Goal: Communication & Community: Answer question/provide support

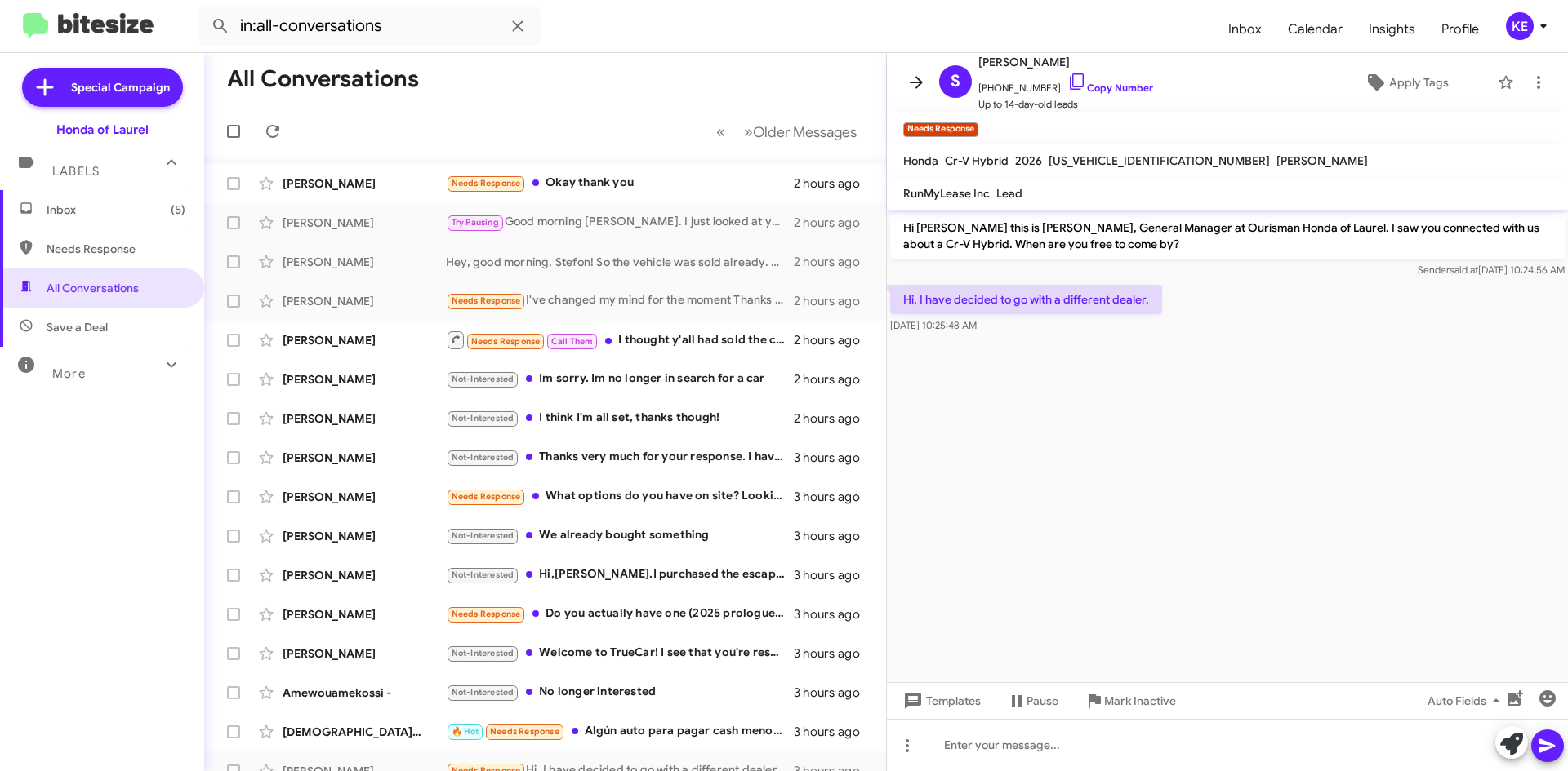
click at [913, 90] on icon at bounding box center [916, 83] width 20 height 20
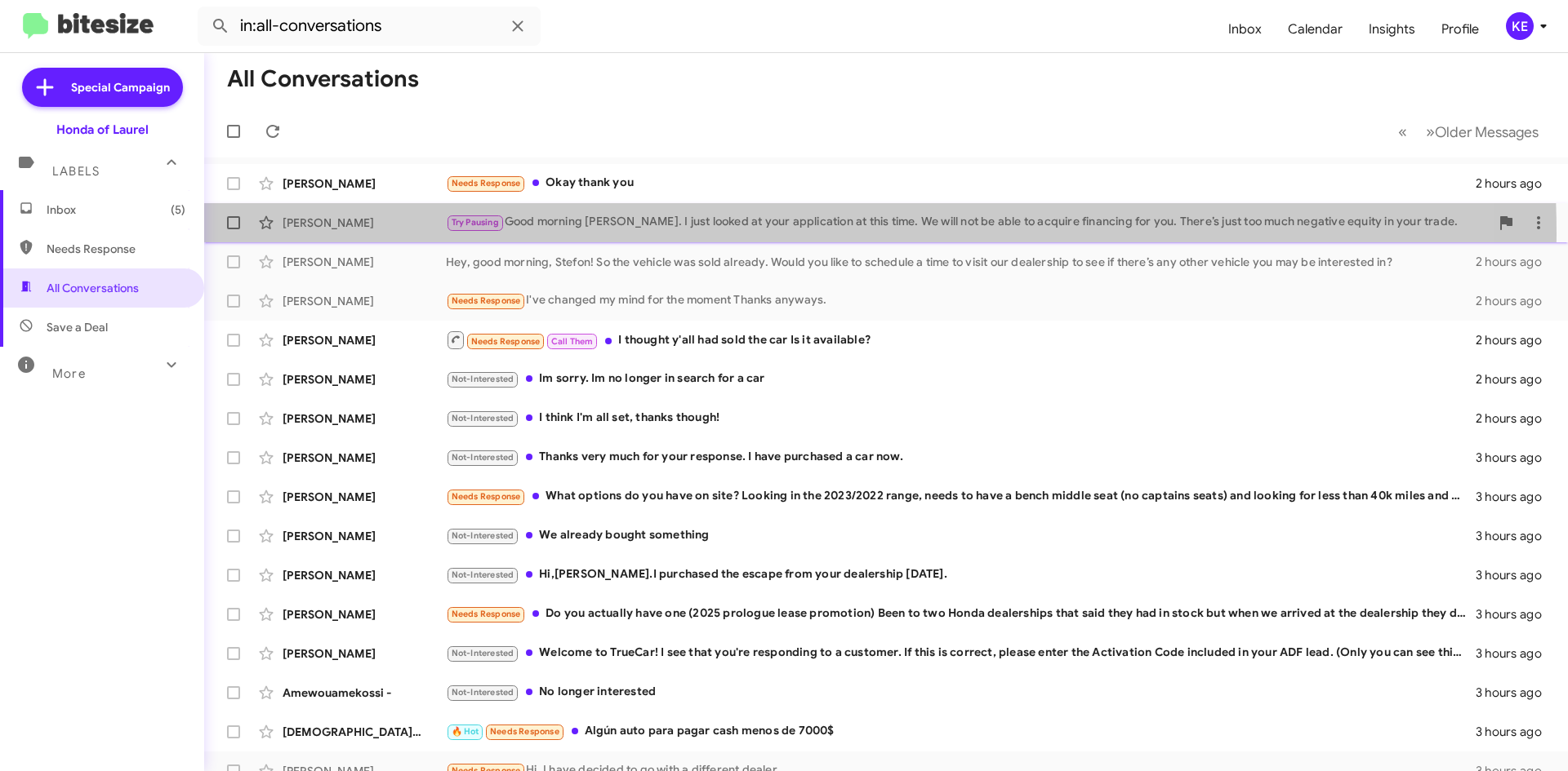
click at [695, 234] on div "[PERSON_NAME] Try Pausing Good morning [PERSON_NAME]. I just looked at your app…" at bounding box center [886, 223] width 1338 height 33
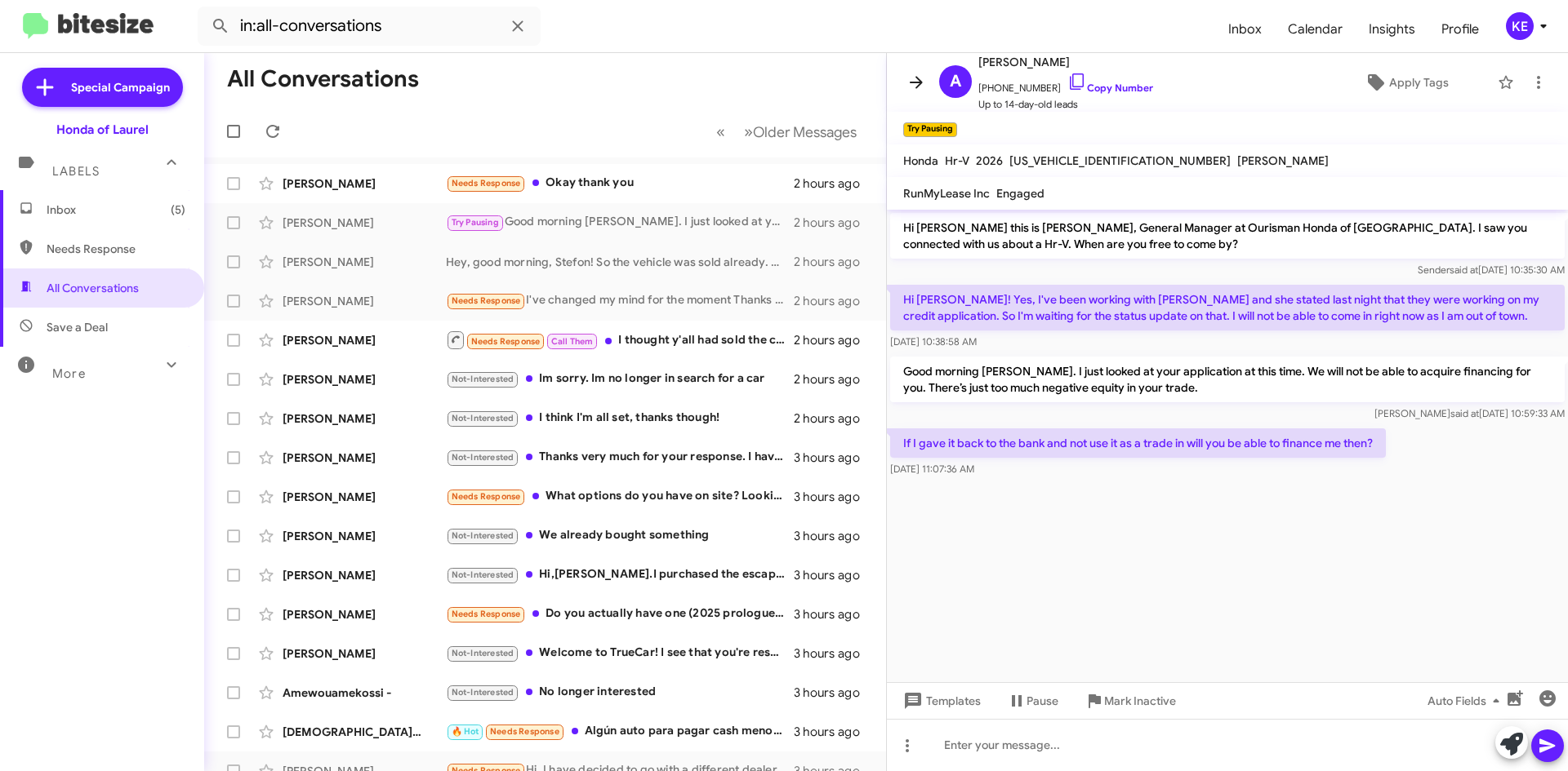
click at [913, 80] on icon at bounding box center [916, 83] width 20 height 20
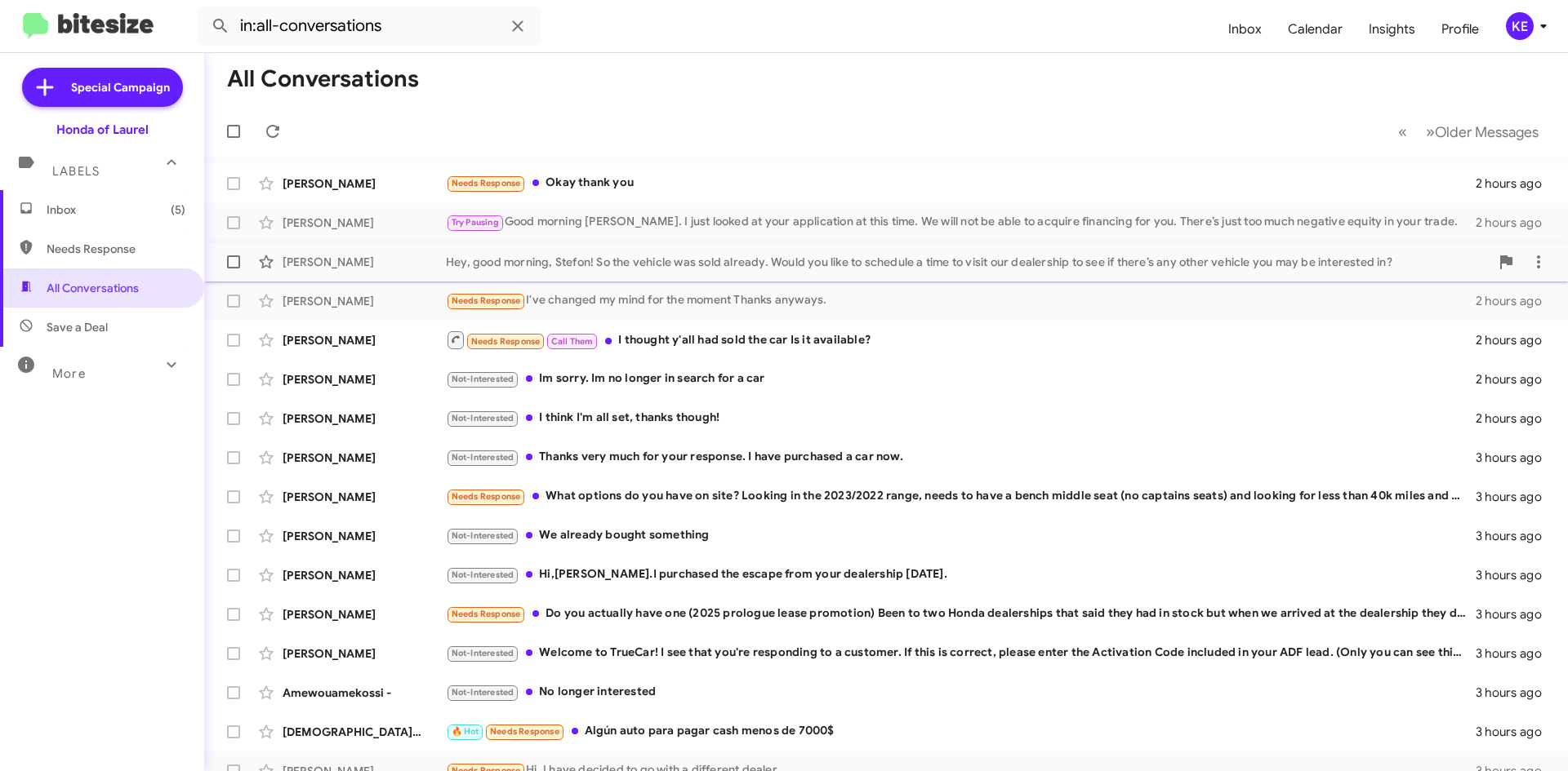
click at [626, 261] on div "Hey, good morning, Stefon! So the vehicle was sold already. Would you like to s…" at bounding box center [967, 262] width 1043 height 16
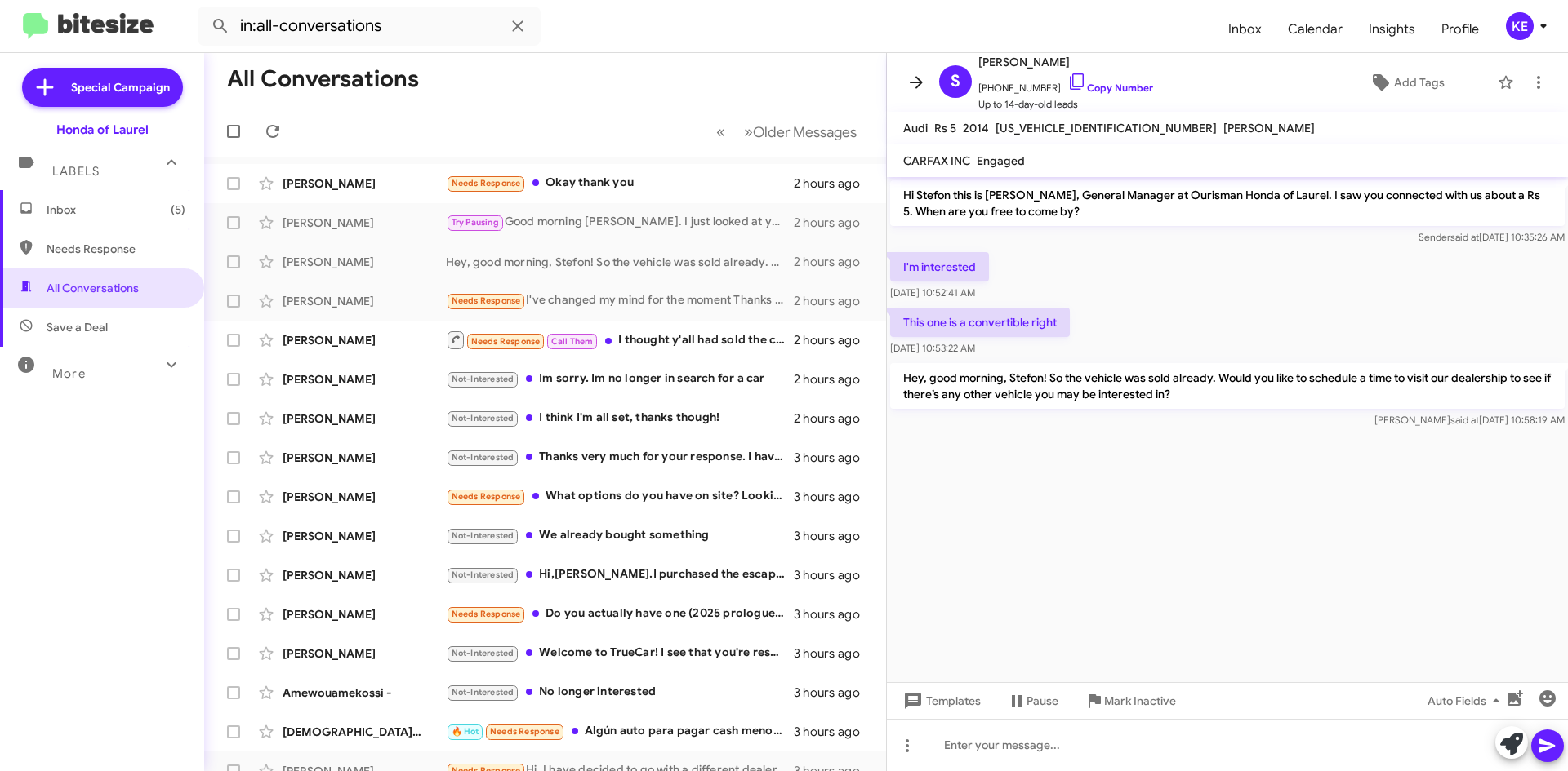
click at [911, 92] on icon at bounding box center [916, 83] width 20 height 20
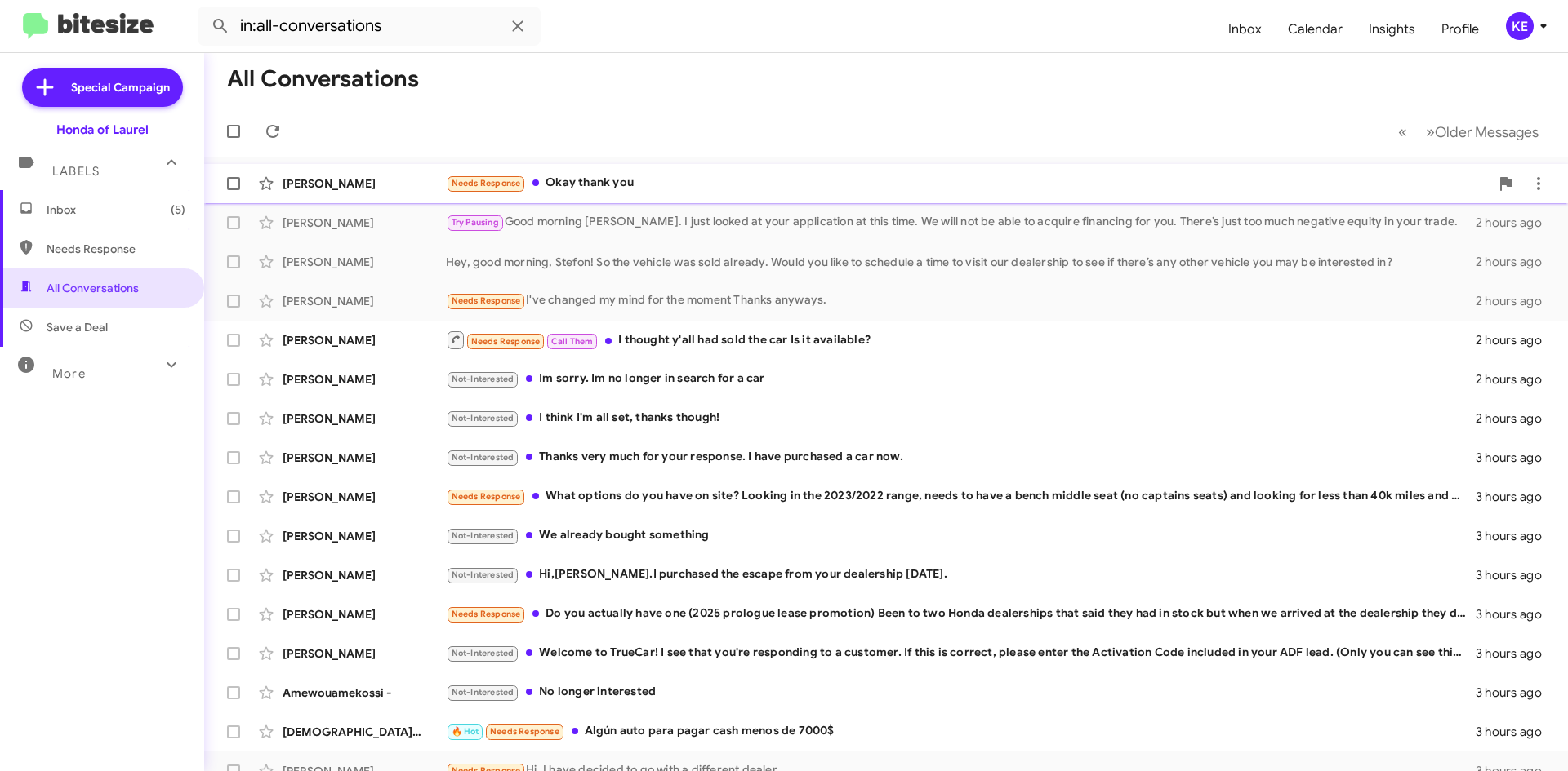
click at [623, 187] on div "Needs Response Okay thank you" at bounding box center [967, 183] width 1043 height 19
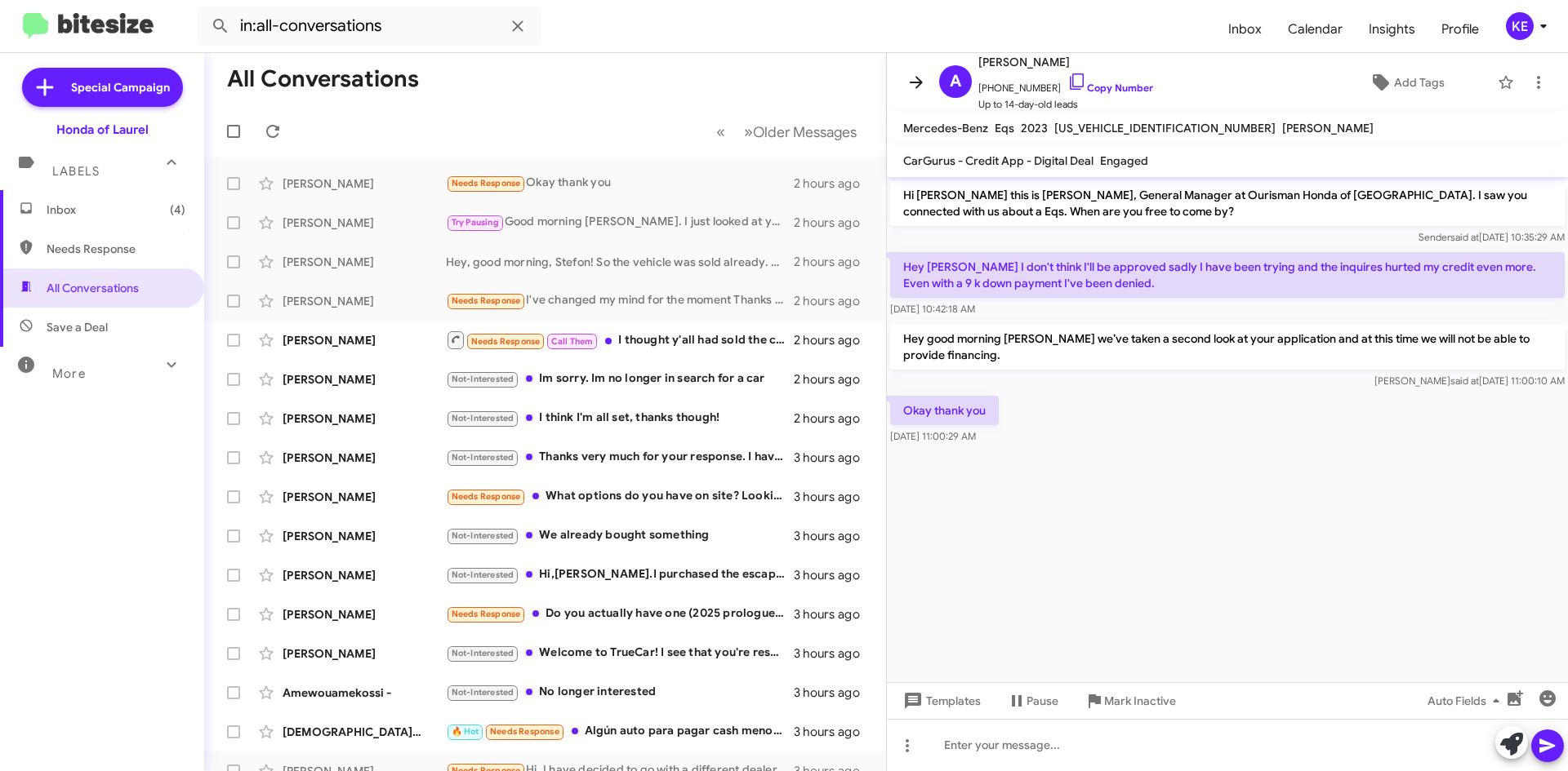
click at [929, 76] on span at bounding box center [916, 83] width 33 height 20
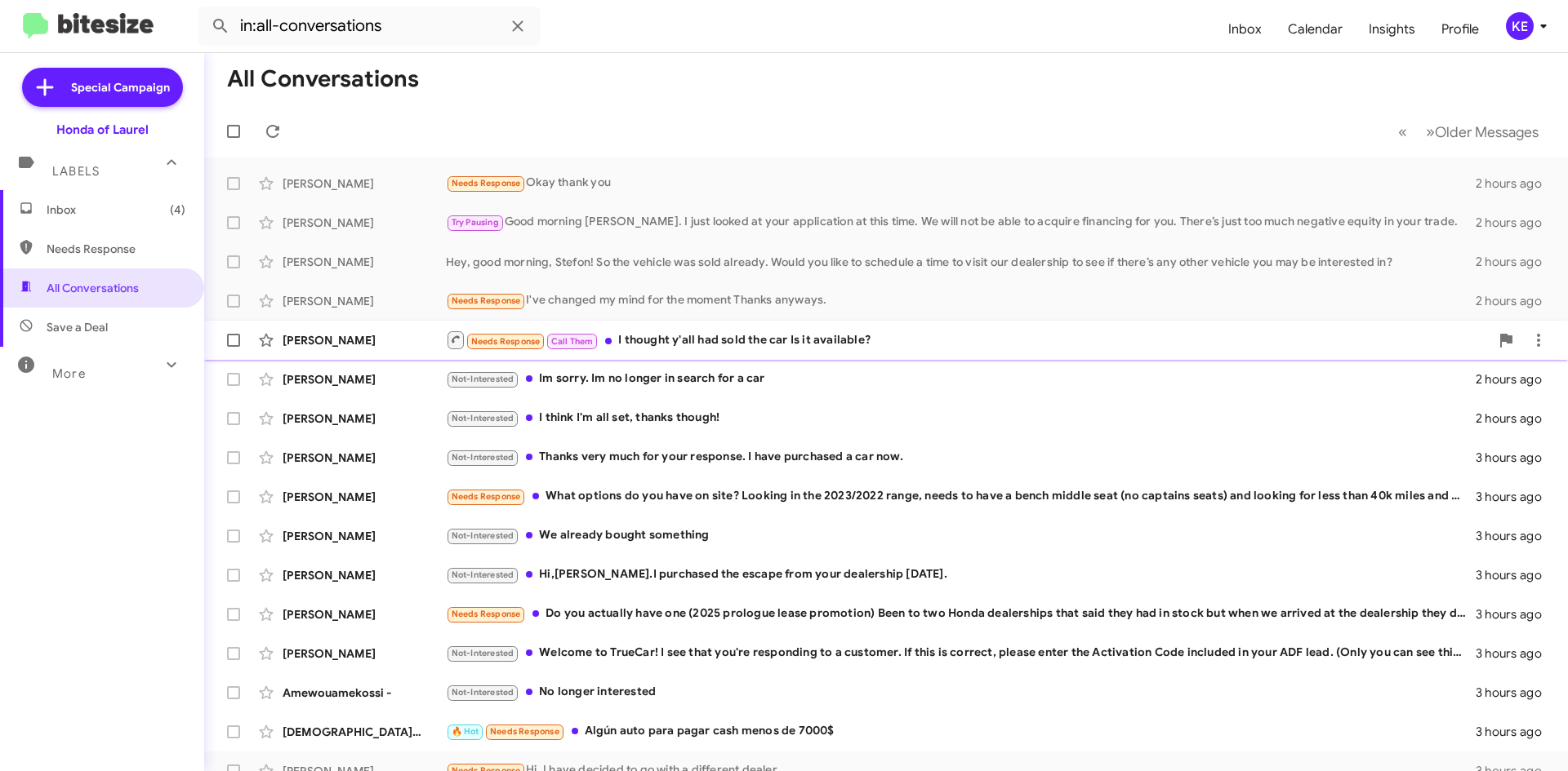
click at [711, 338] on div "Needs Response Call Them I thought y'all had sold the car Is it available?" at bounding box center [967, 339] width 1043 height 20
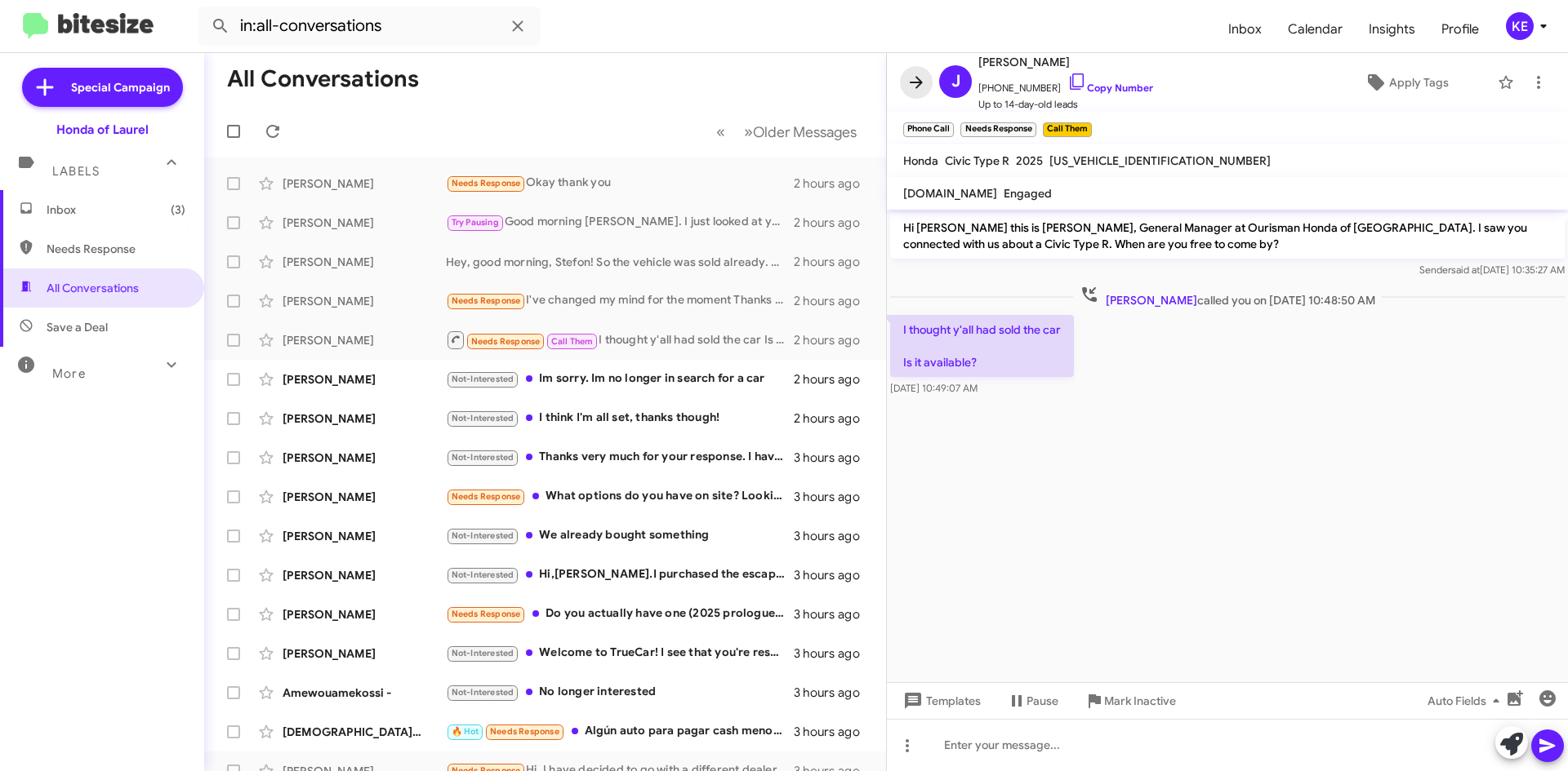
click at [908, 85] on icon at bounding box center [916, 83] width 20 height 20
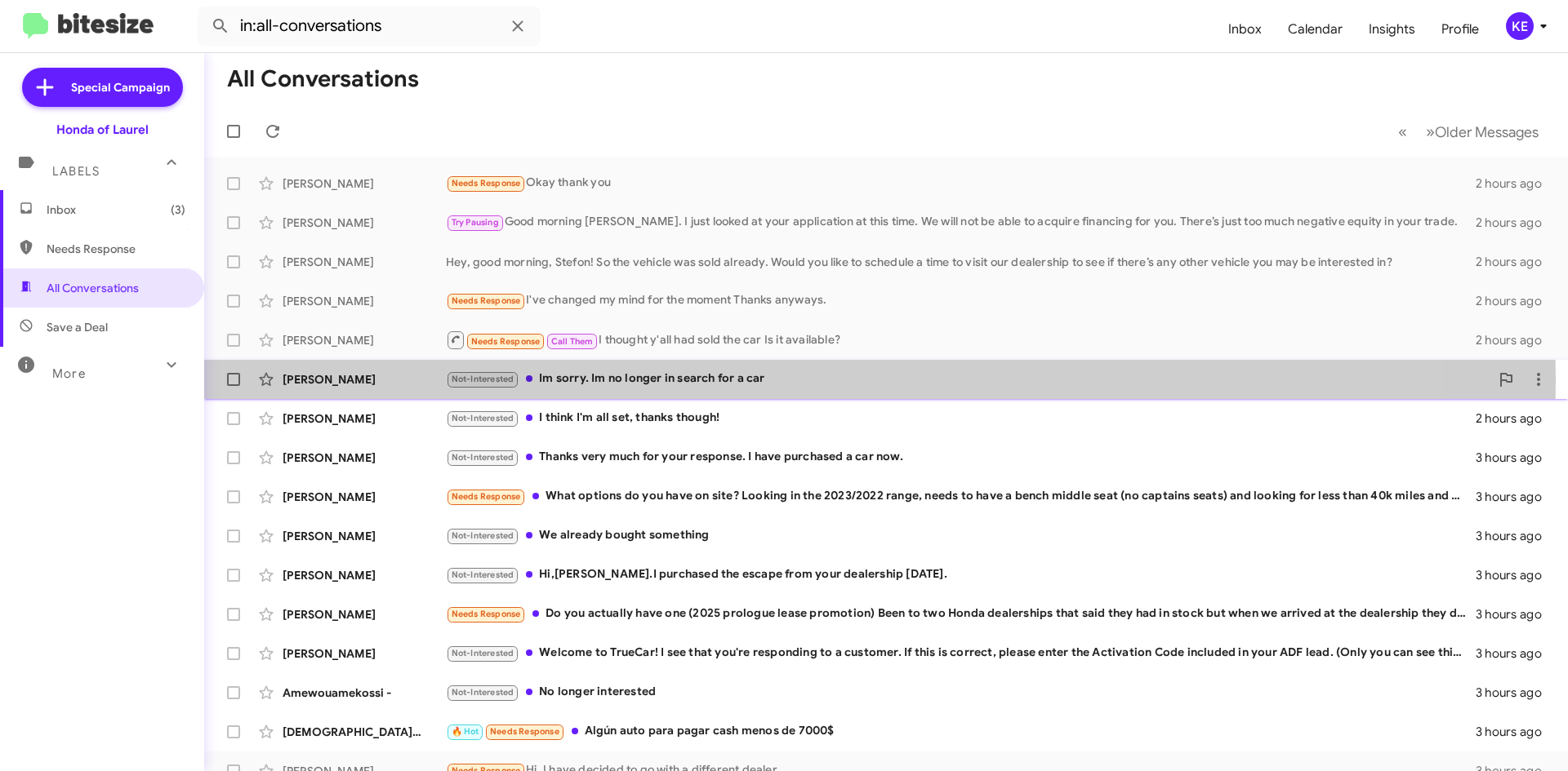
click at [669, 380] on div "Not-Interested Im sorry. Im no longer in search for a car" at bounding box center [967, 379] width 1043 height 19
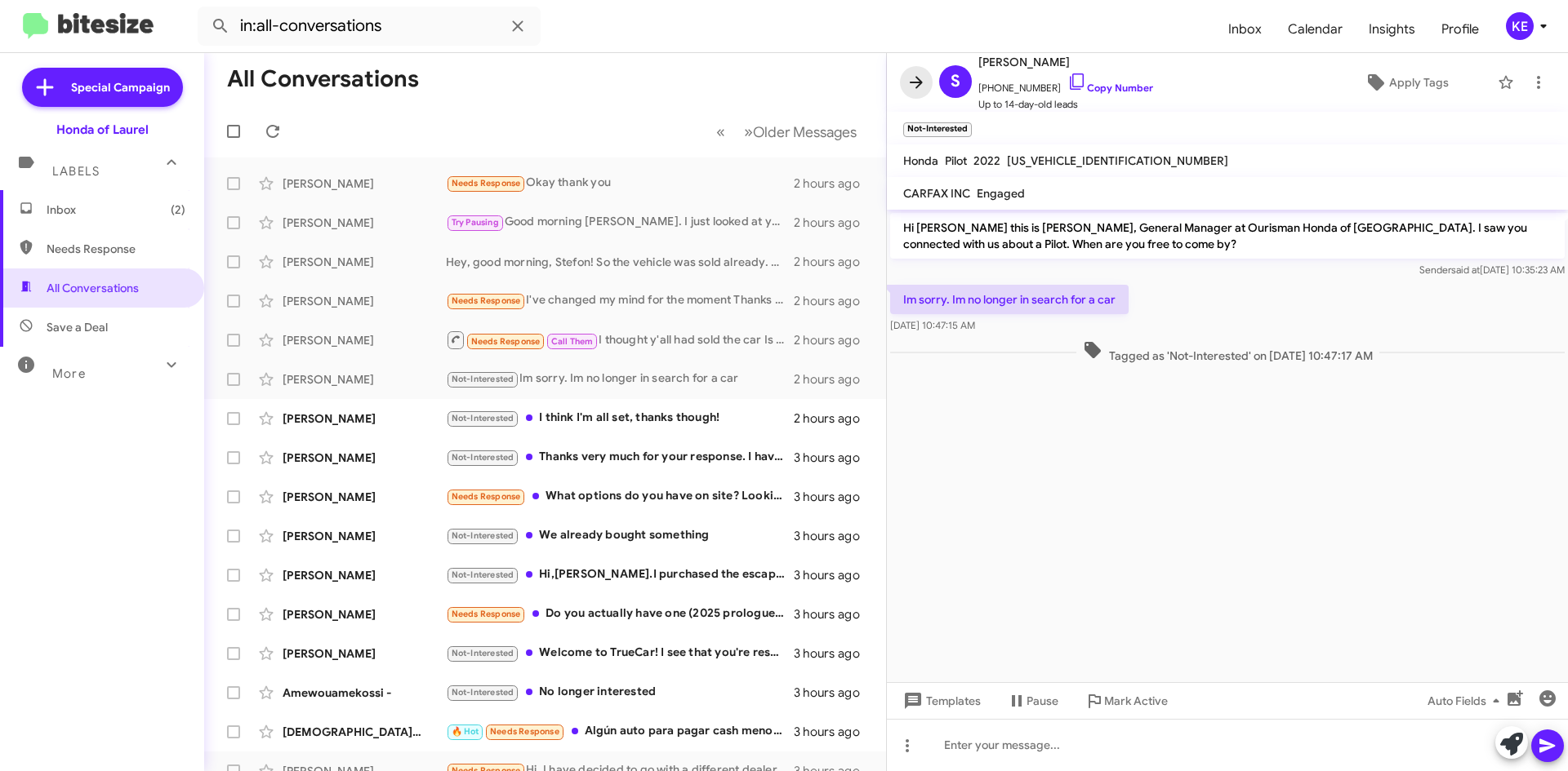
click at [916, 86] on icon at bounding box center [916, 83] width 20 height 20
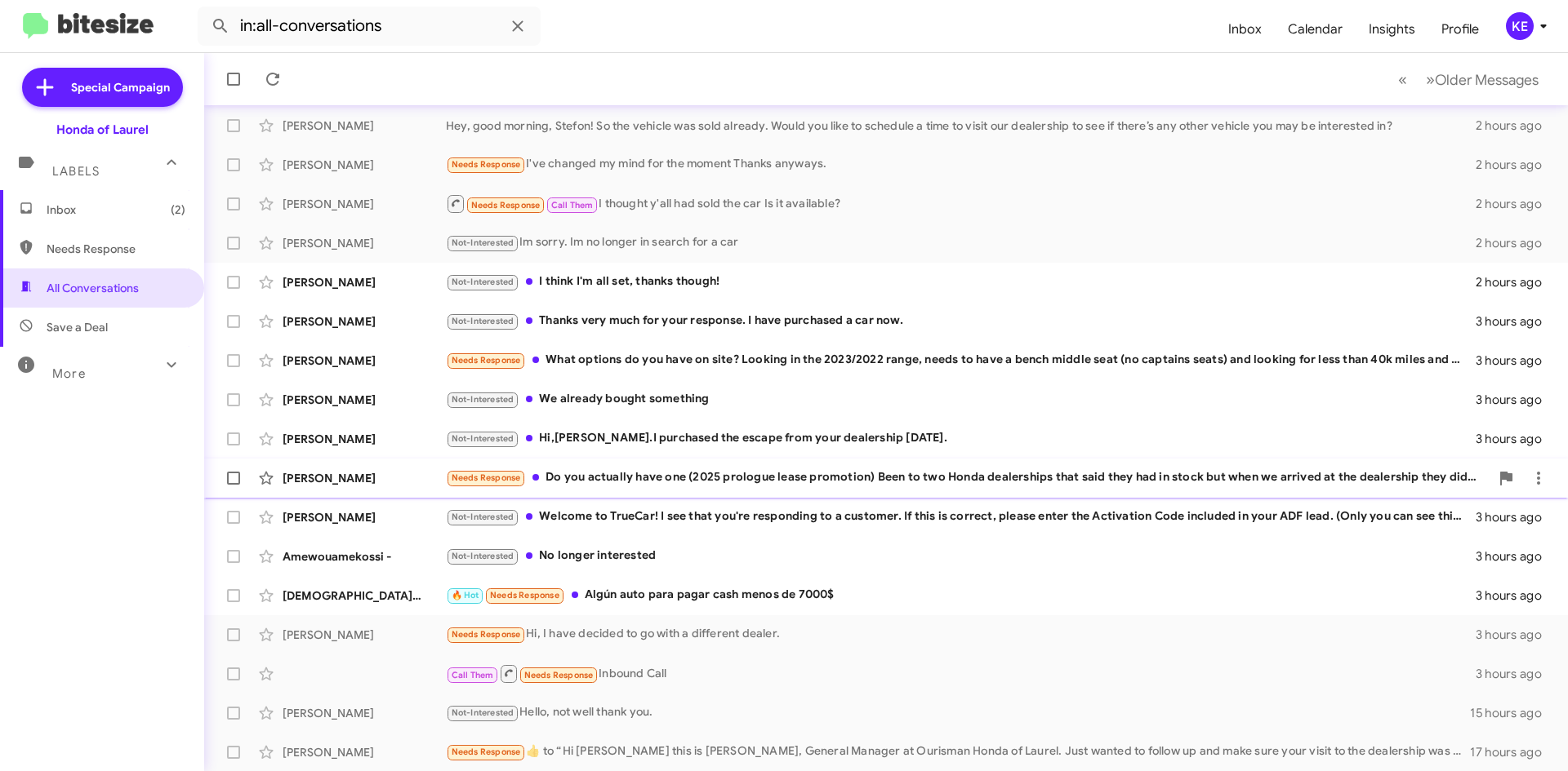
scroll to position [163, 0]
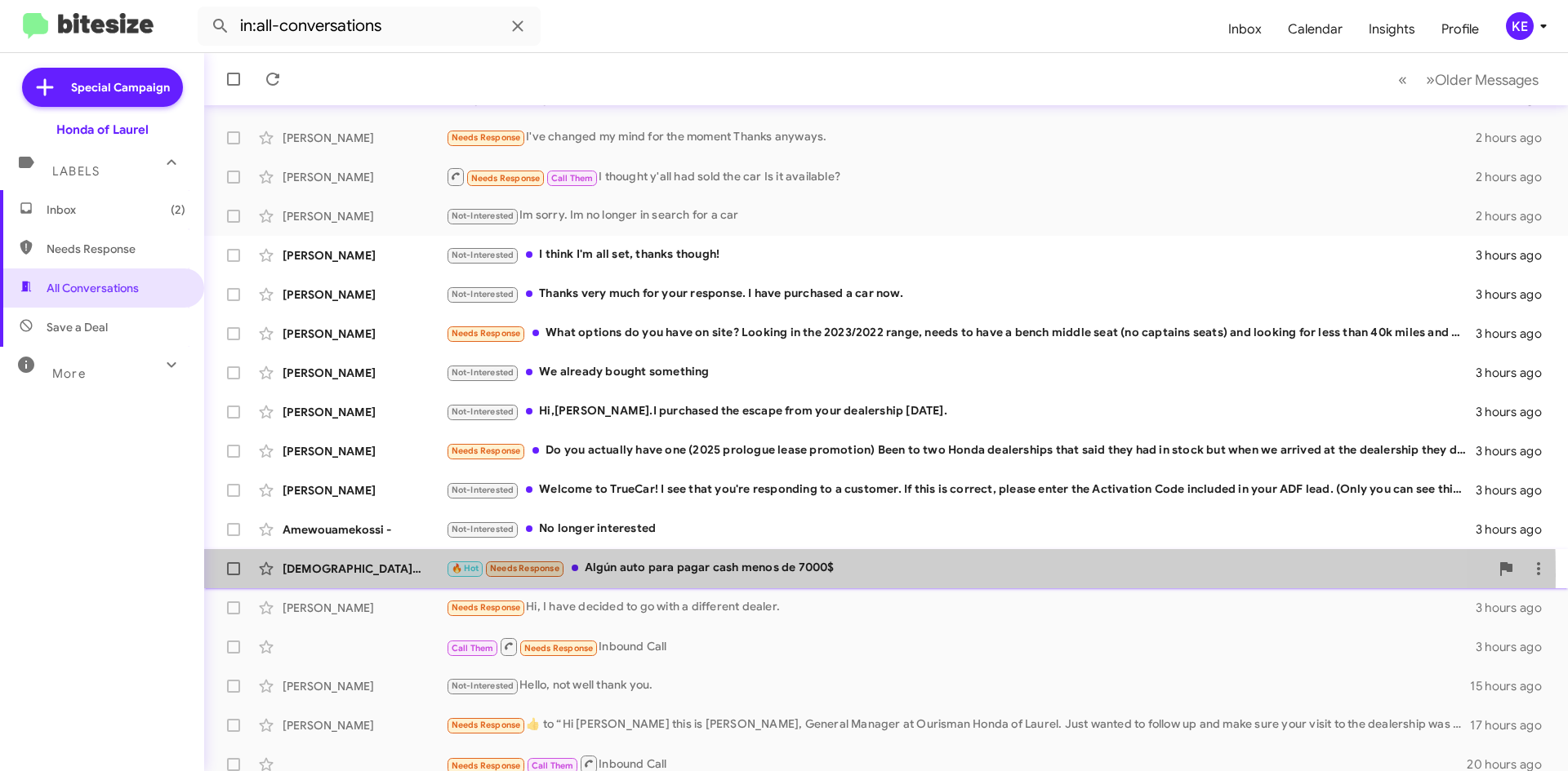
click at [681, 575] on div "🔥 Hot Needs Response Algún auto para pagar cash menos de 7000$" at bounding box center [967, 568] width 1043 height 19
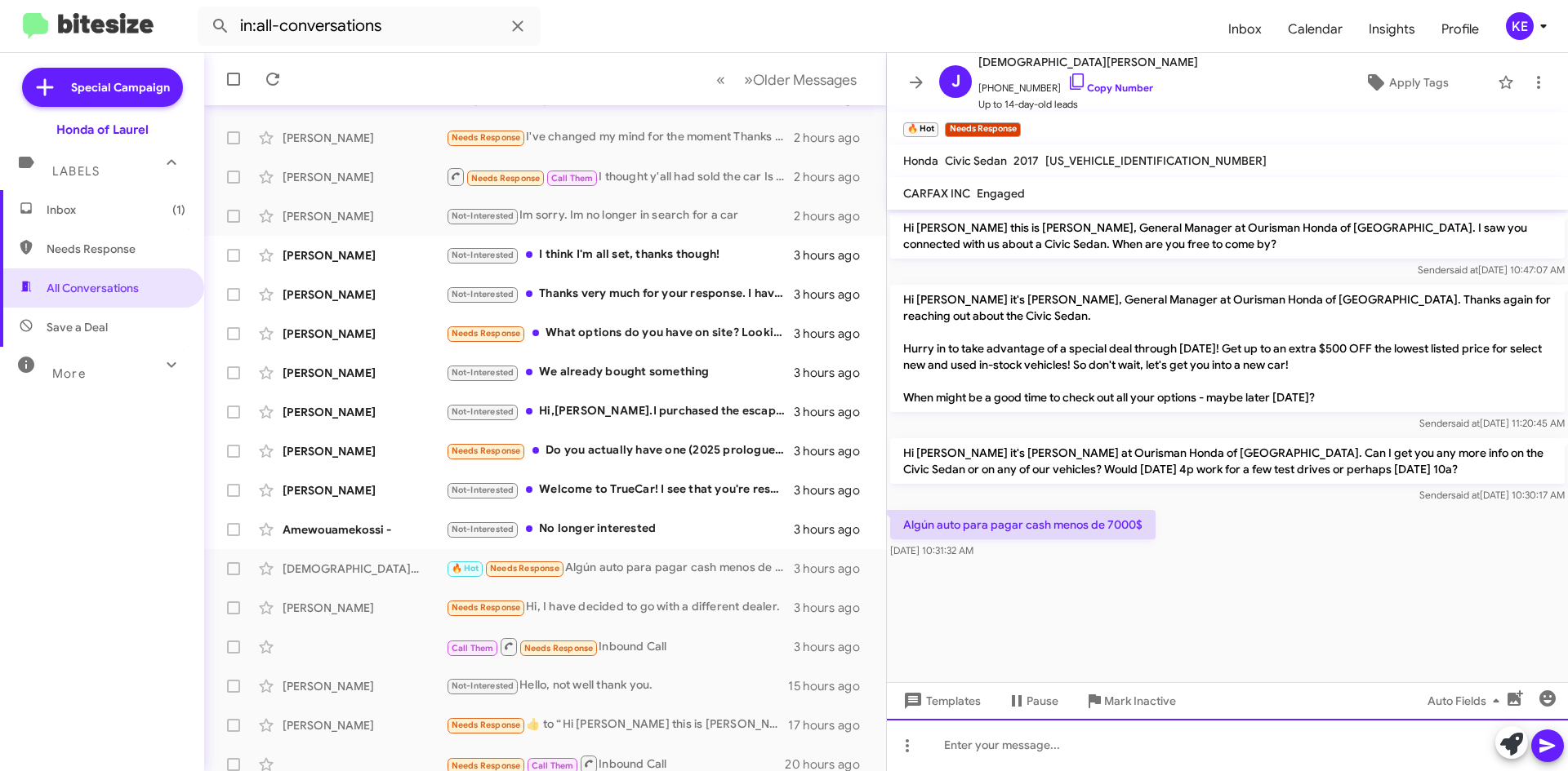
click at [1070, 749] on div at bounding box center [1227, 746] width 681 height 52
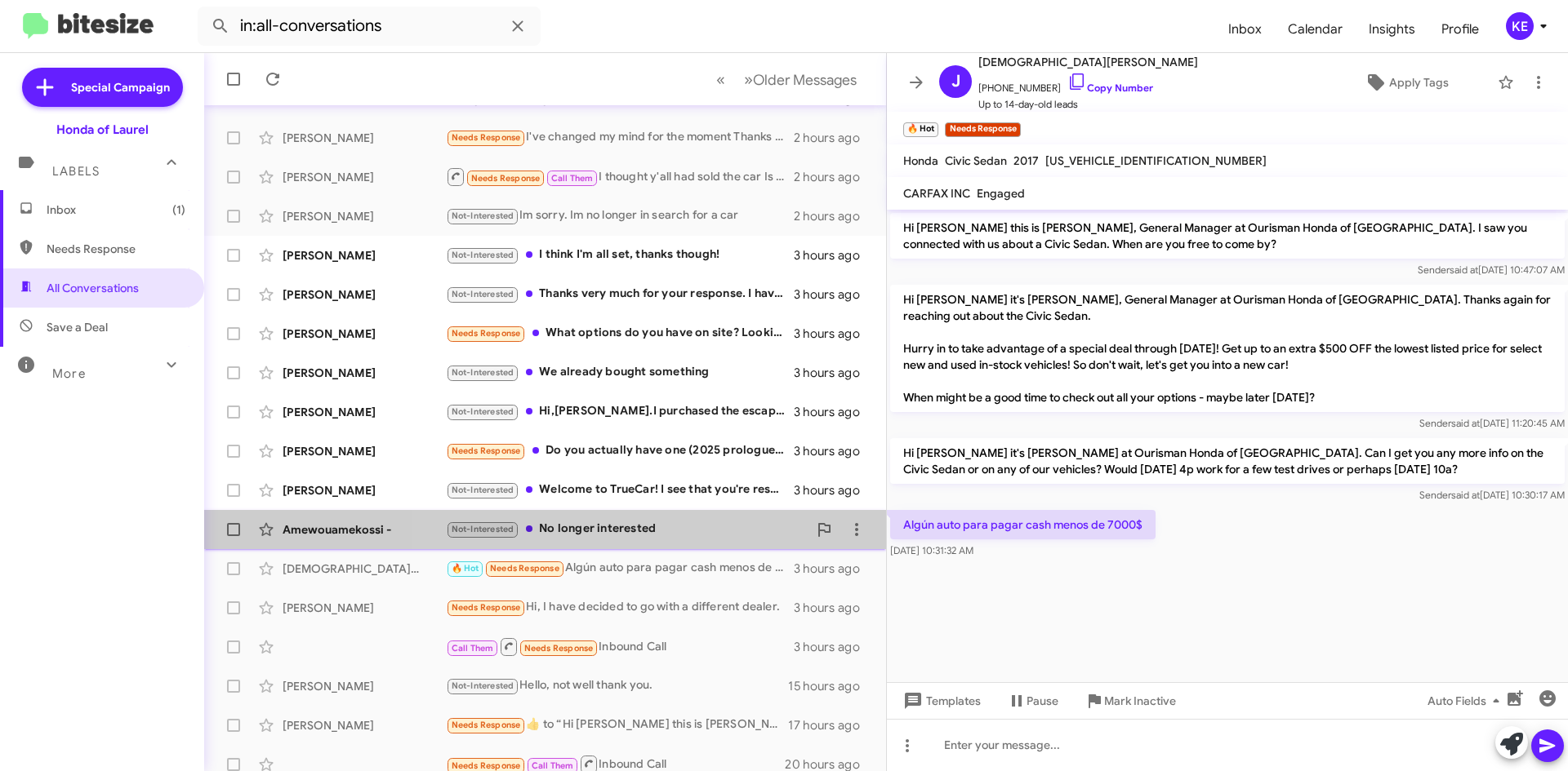
click at [684, 533] on div "Not-Interested No longer interested" at bounding box center [626, 529] width 361 height 19
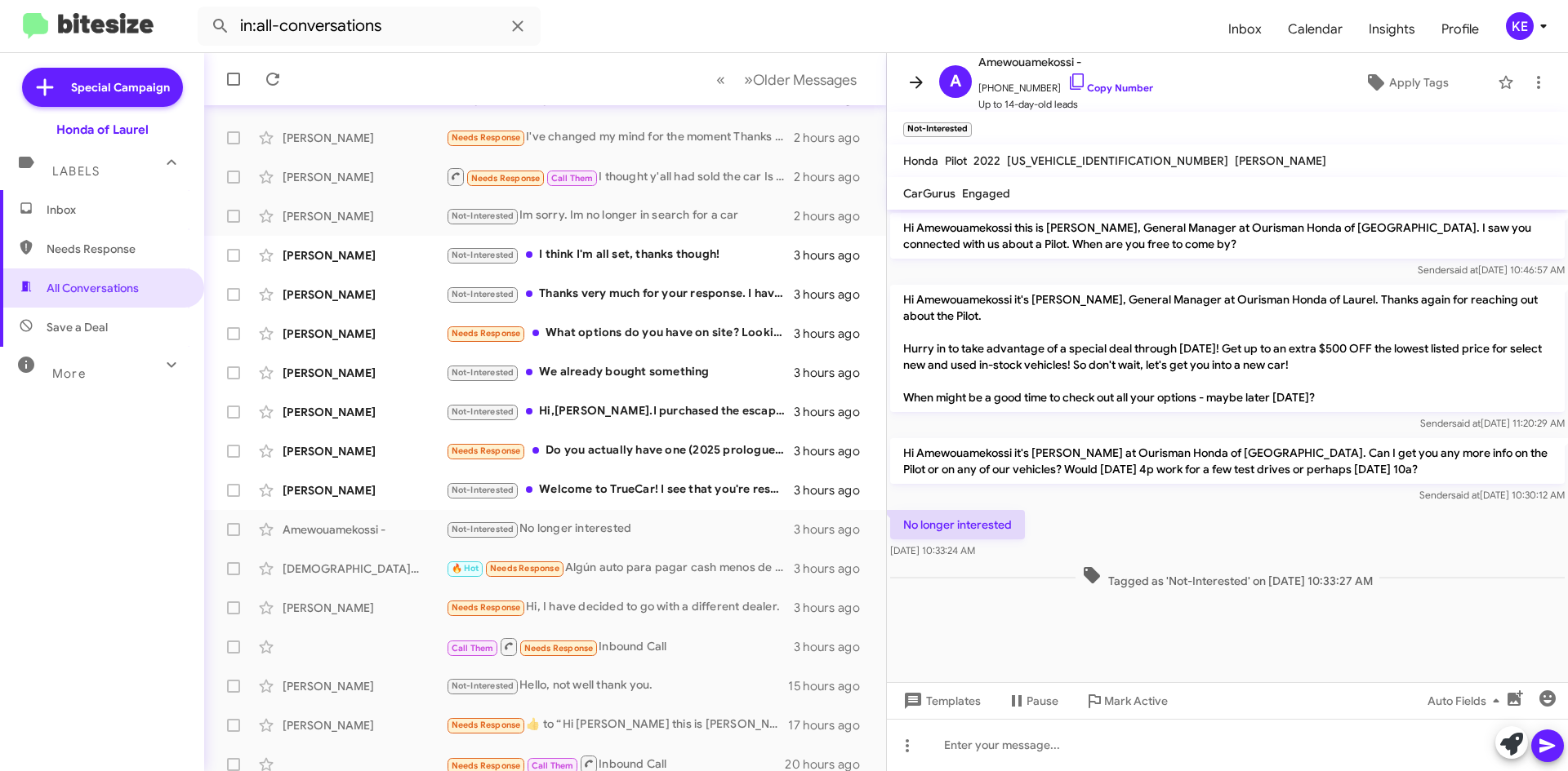
click at [909, 86] on icon at bounding box center [916, 83] width 20 height 20
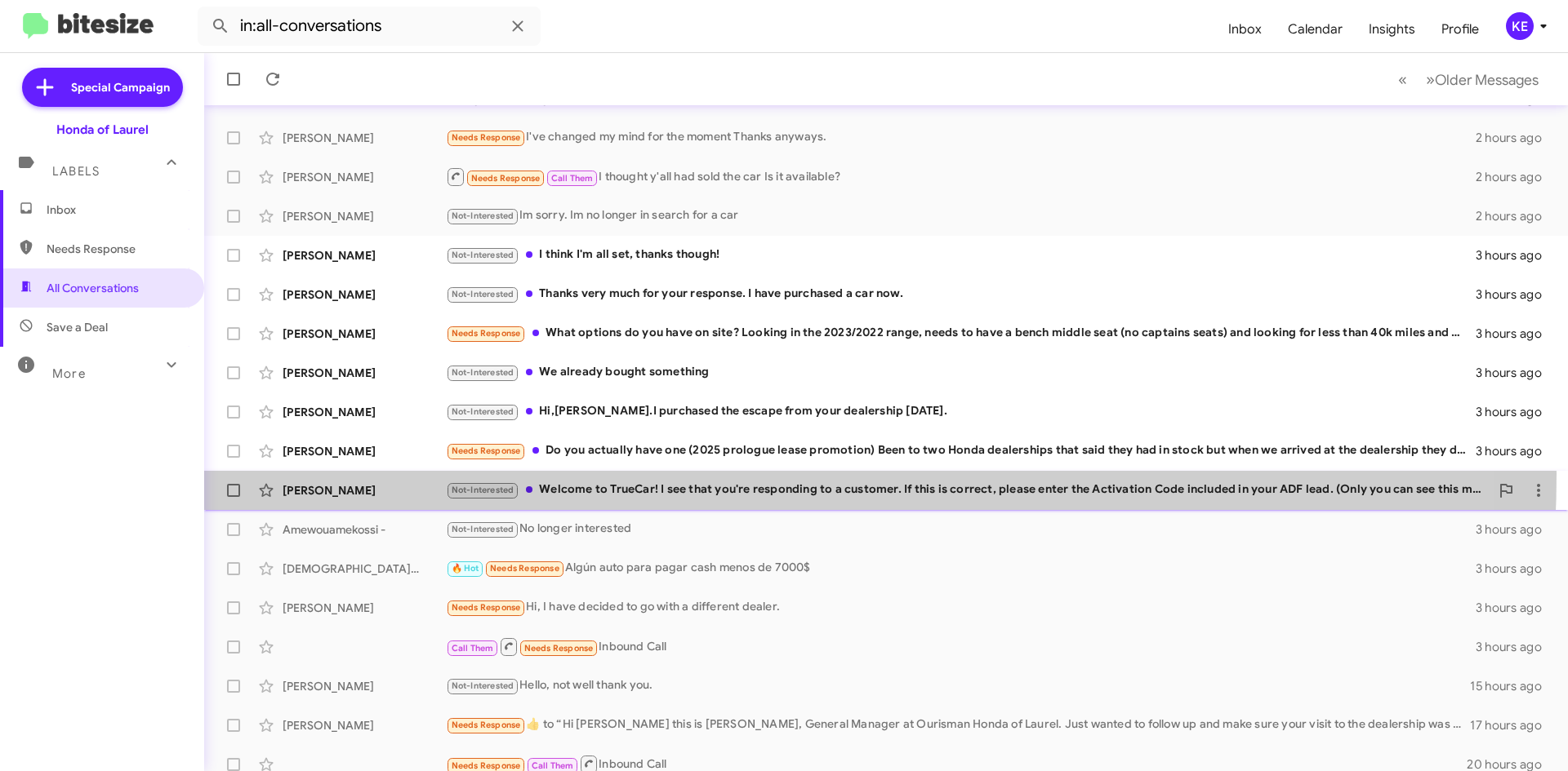
click at [591, 474] on div "[PERSON_NAME] Not-Interested Welcome to TrueCar! I see that you're responding t…" at bounding box center [886, 491] width 1338 height 33
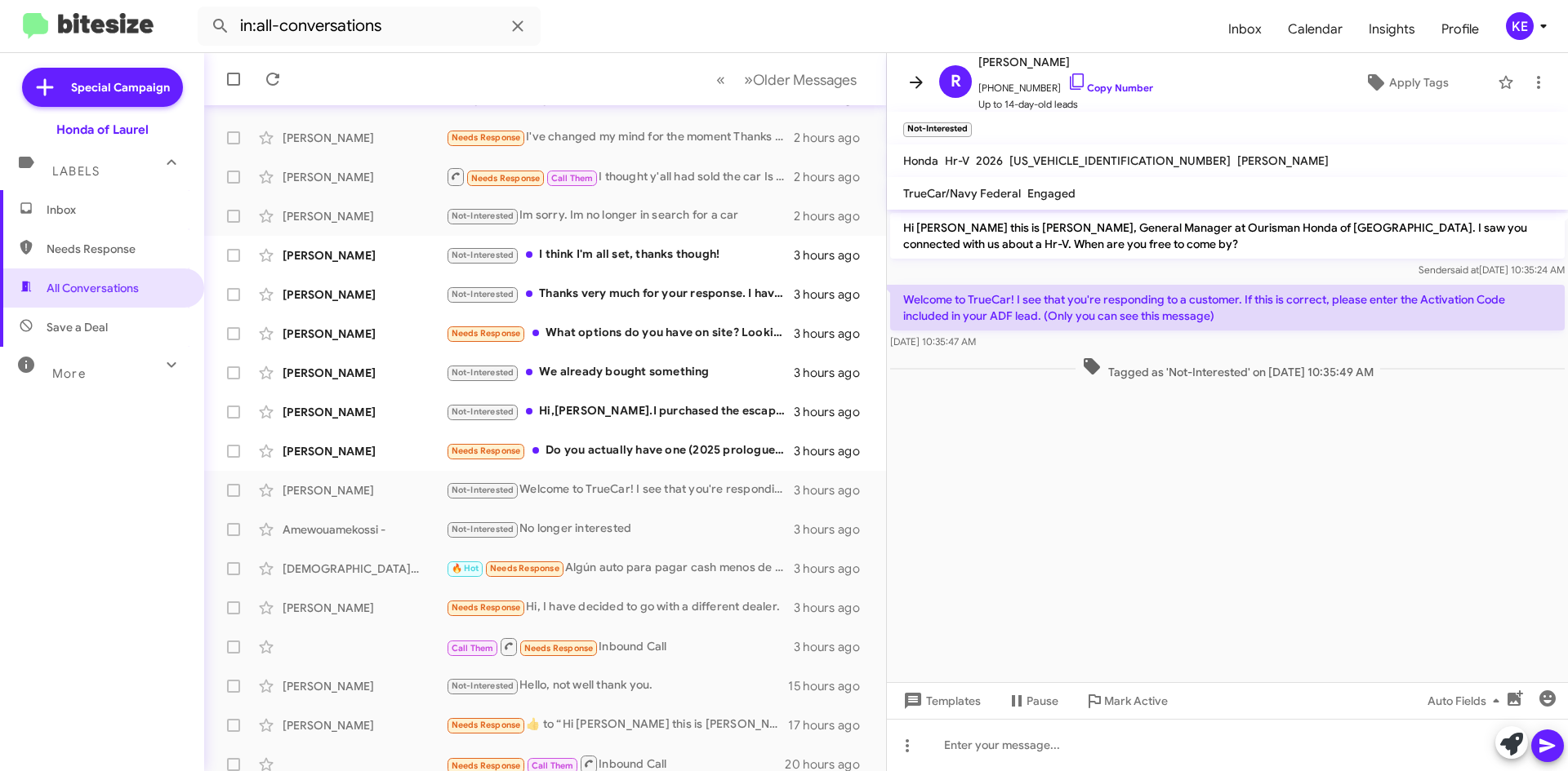
click at [912, 76] on icon at bounding box center [916, 83] width 20 height 20
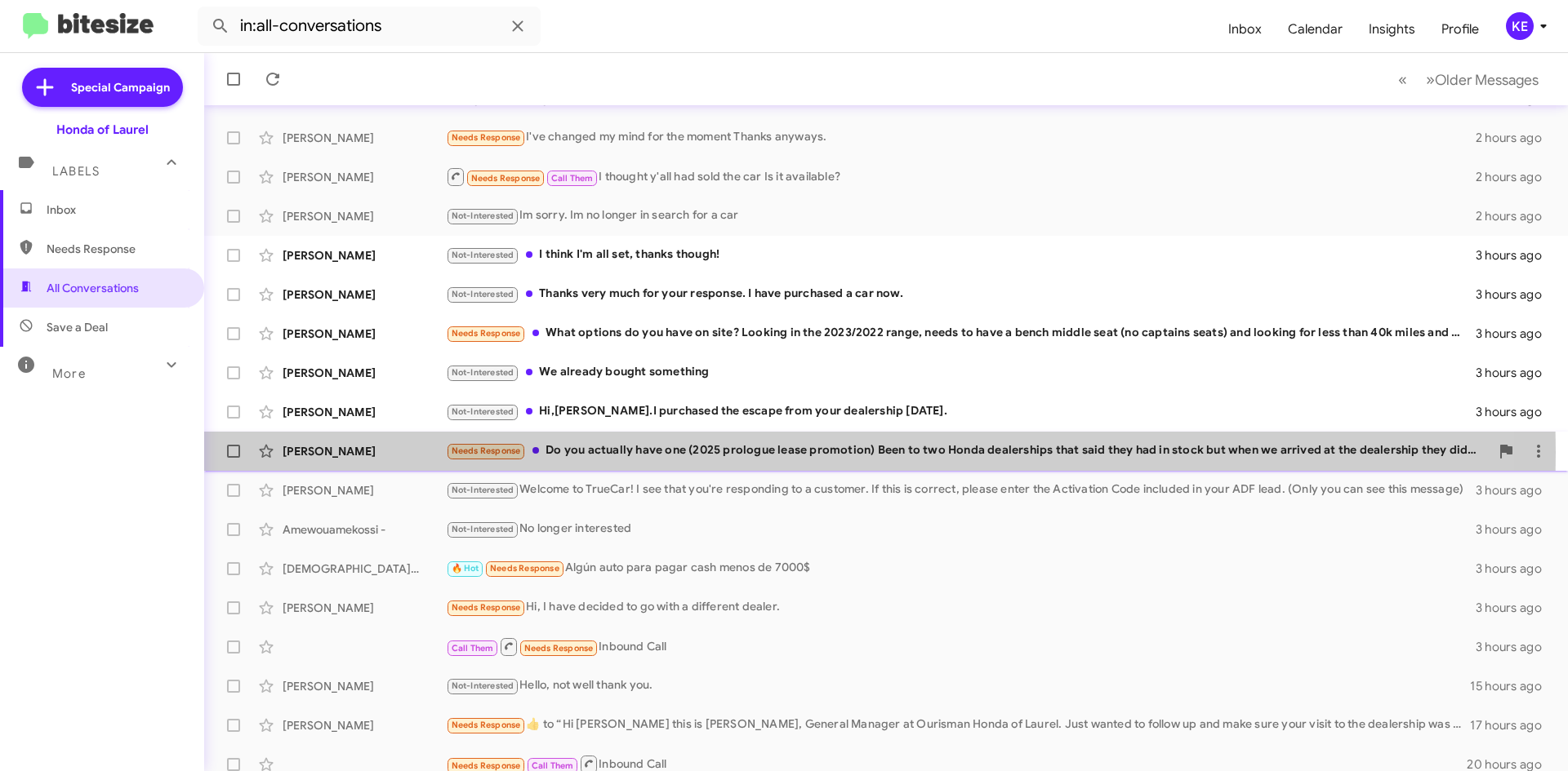
click at [601, 452] on div "Needs Response Do you actually have one (2025 prologue lease promotion) Been to…" at bounding box center [967, 451] width 1043 height 19
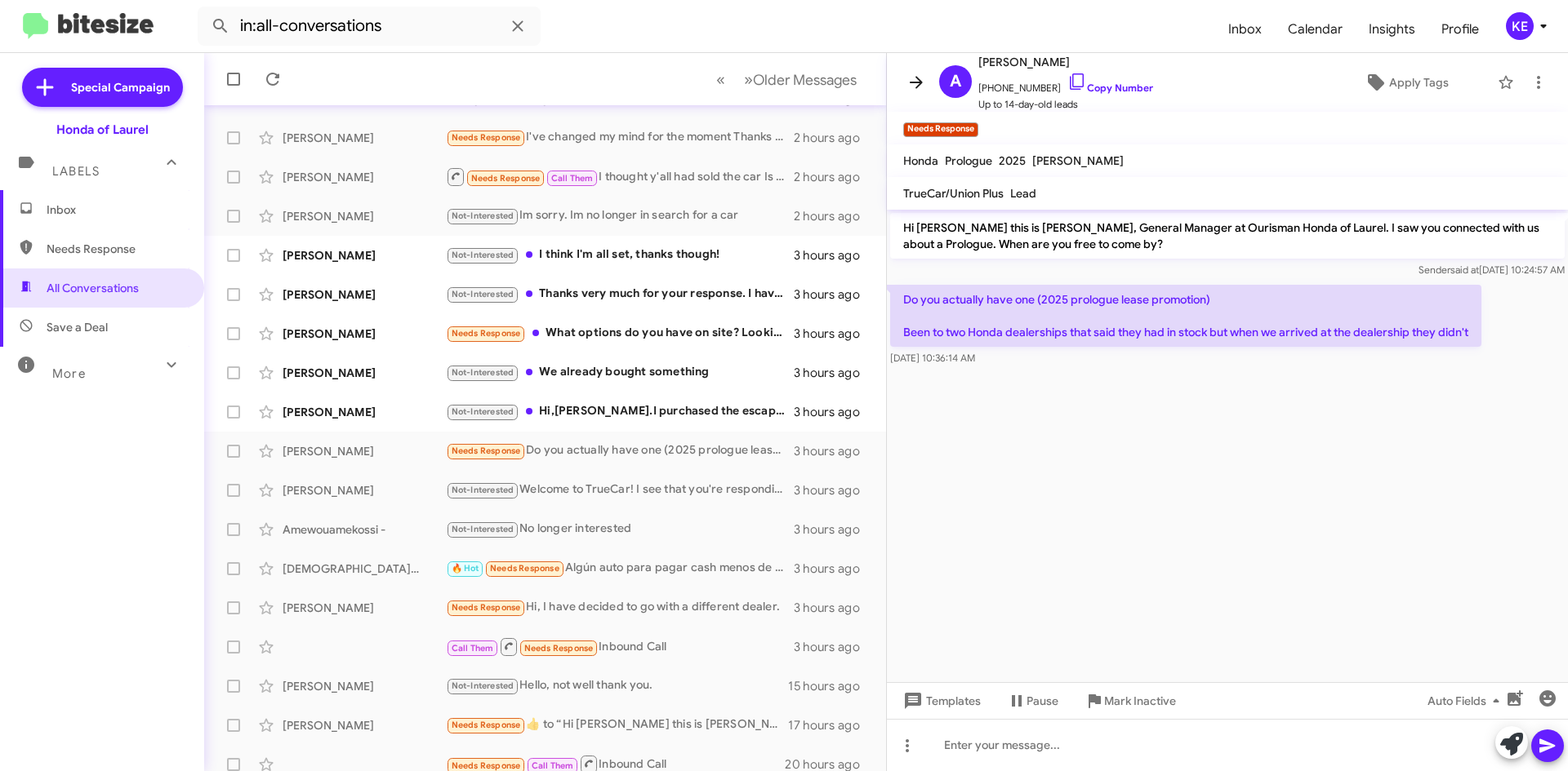
click at [911, 73] on icon at bounding box center [916, 83] width 20 height 20
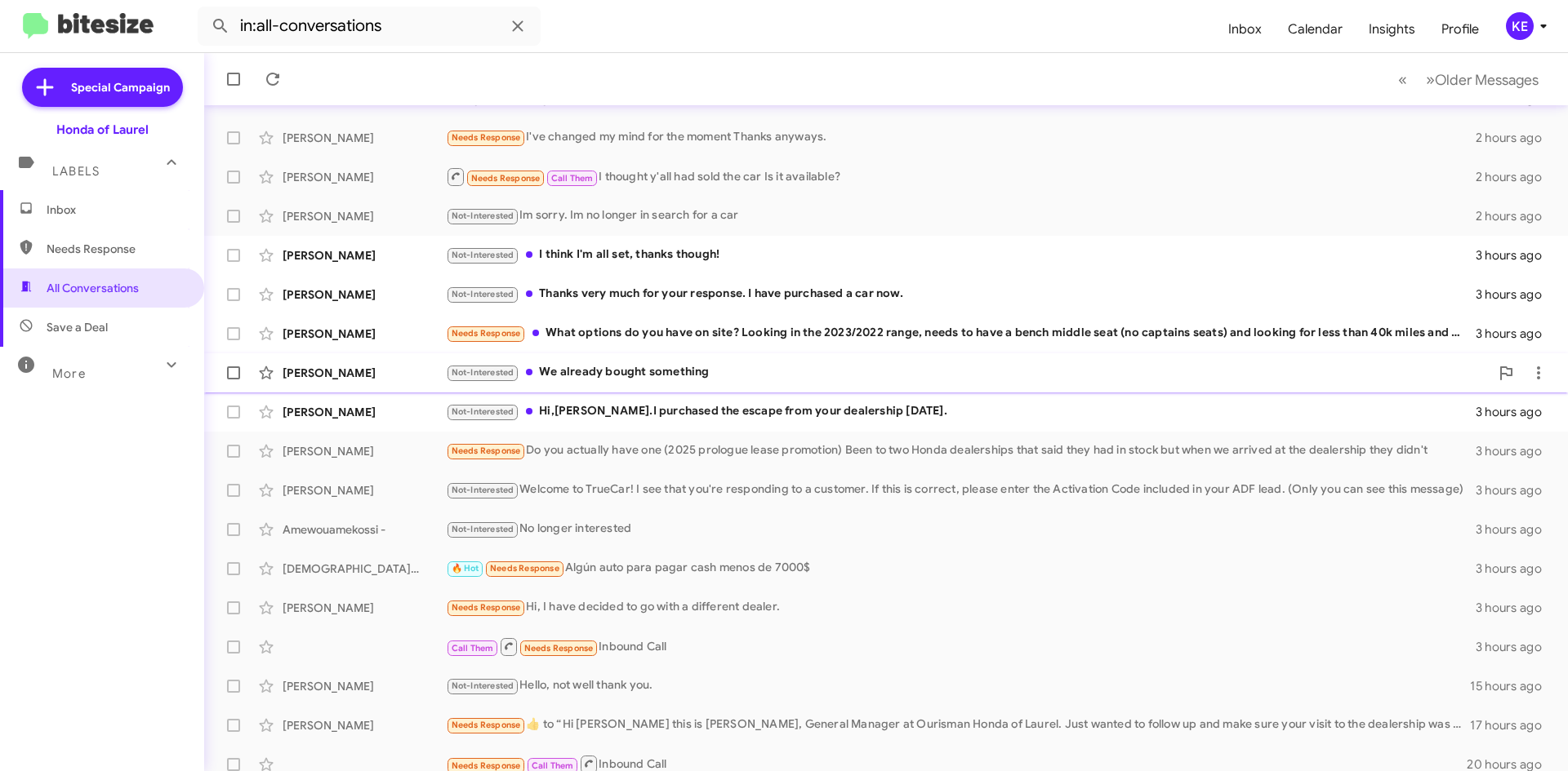
drag, startPoint x: 621, startPoint y: 404, endPoint x: 674, endPoint y: 371, distance: 62.4
click at [626, 401] on div "[PERSON_NAME] Not-Interested Hi,[PERSON_NAME].I purchased the escape from your …" at bounding box center [886, 412] width 1338 height 33
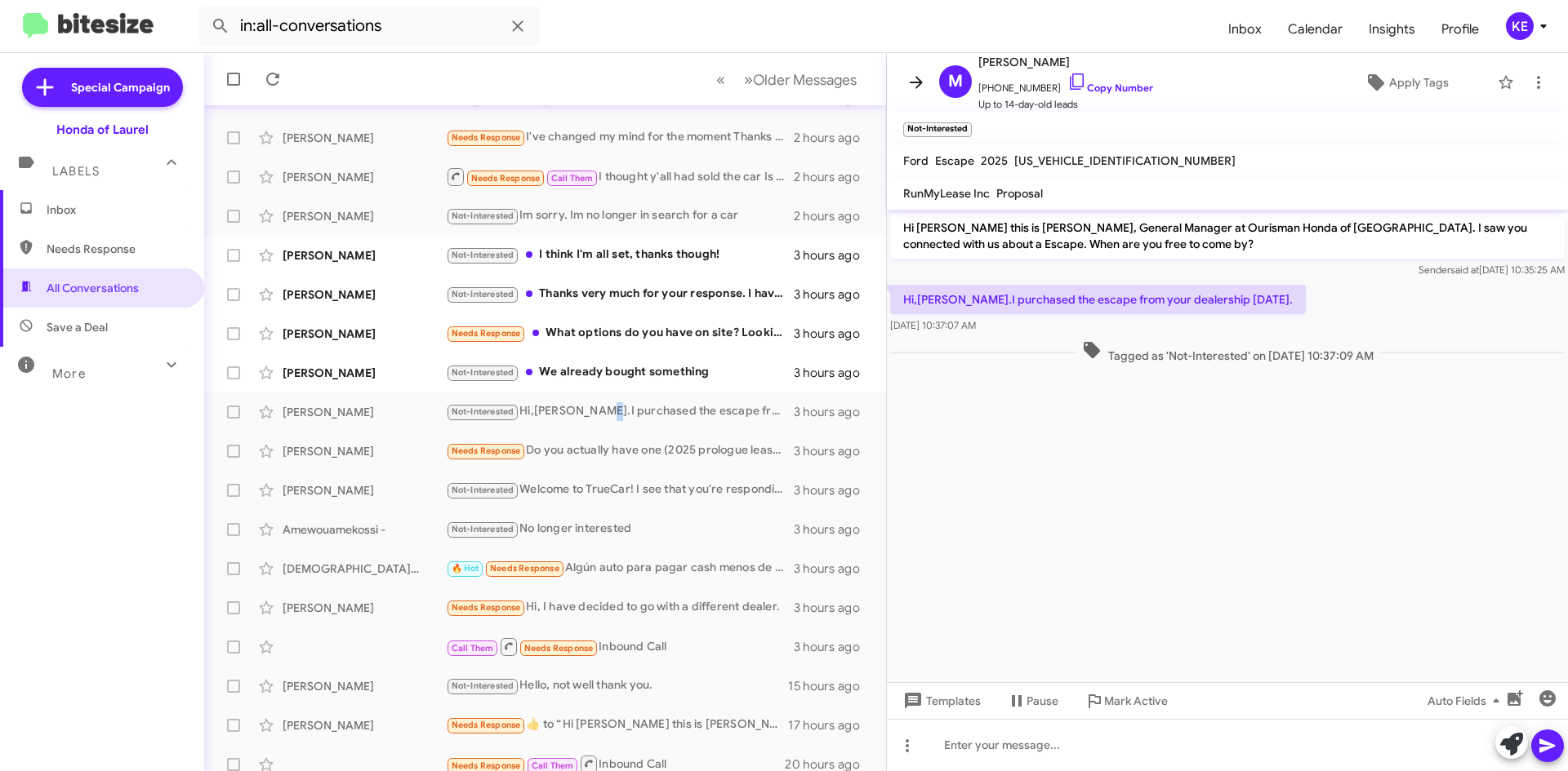
click at [919, 94] on button at bounding box center [916, 83] width 33 height 33
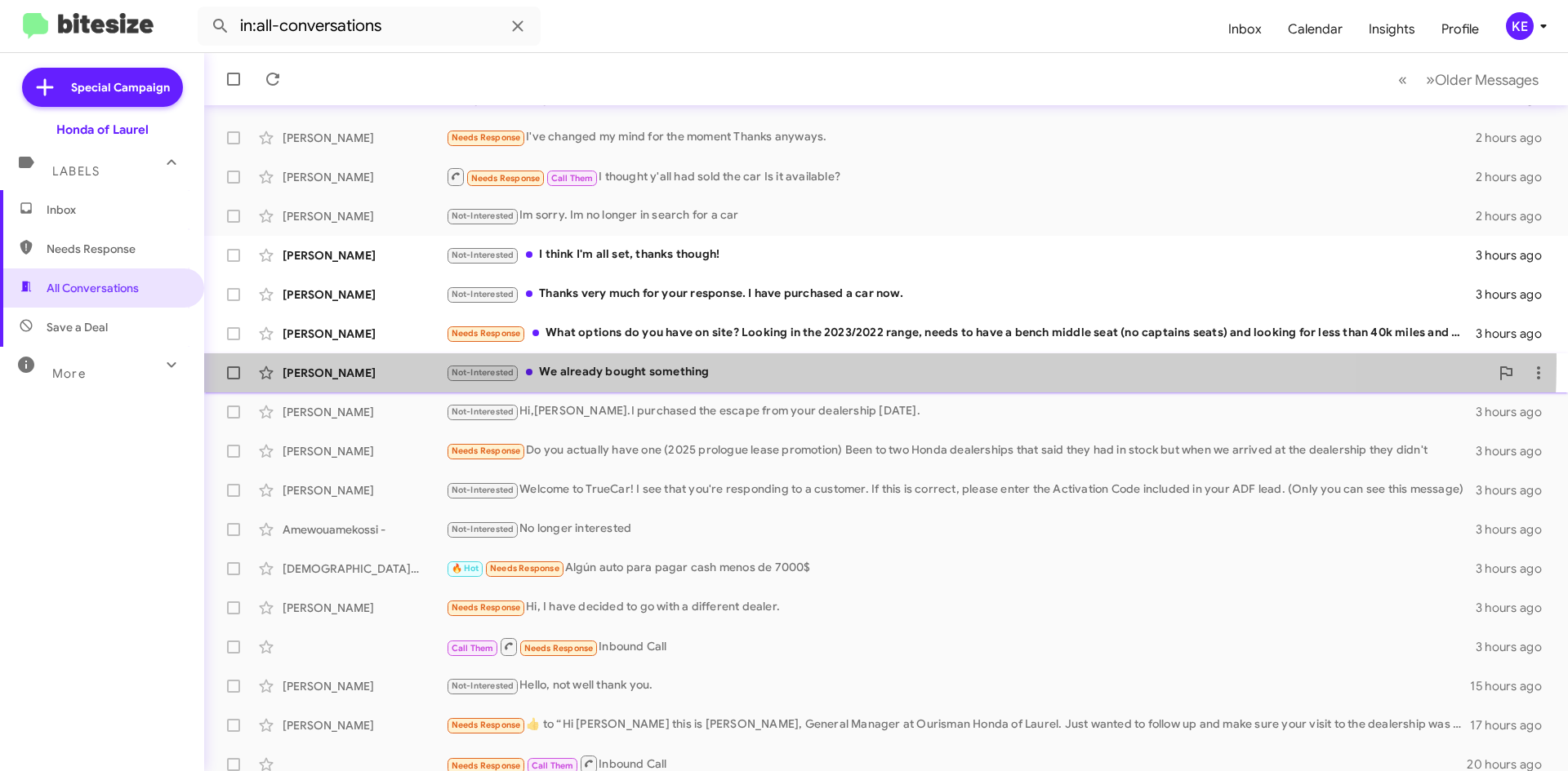
click at [730, 360] on div "[PERSON_NAME] Not-Interested We already bought something 3 hours ago" at bounding box center [886, 373] width 1338 height 33
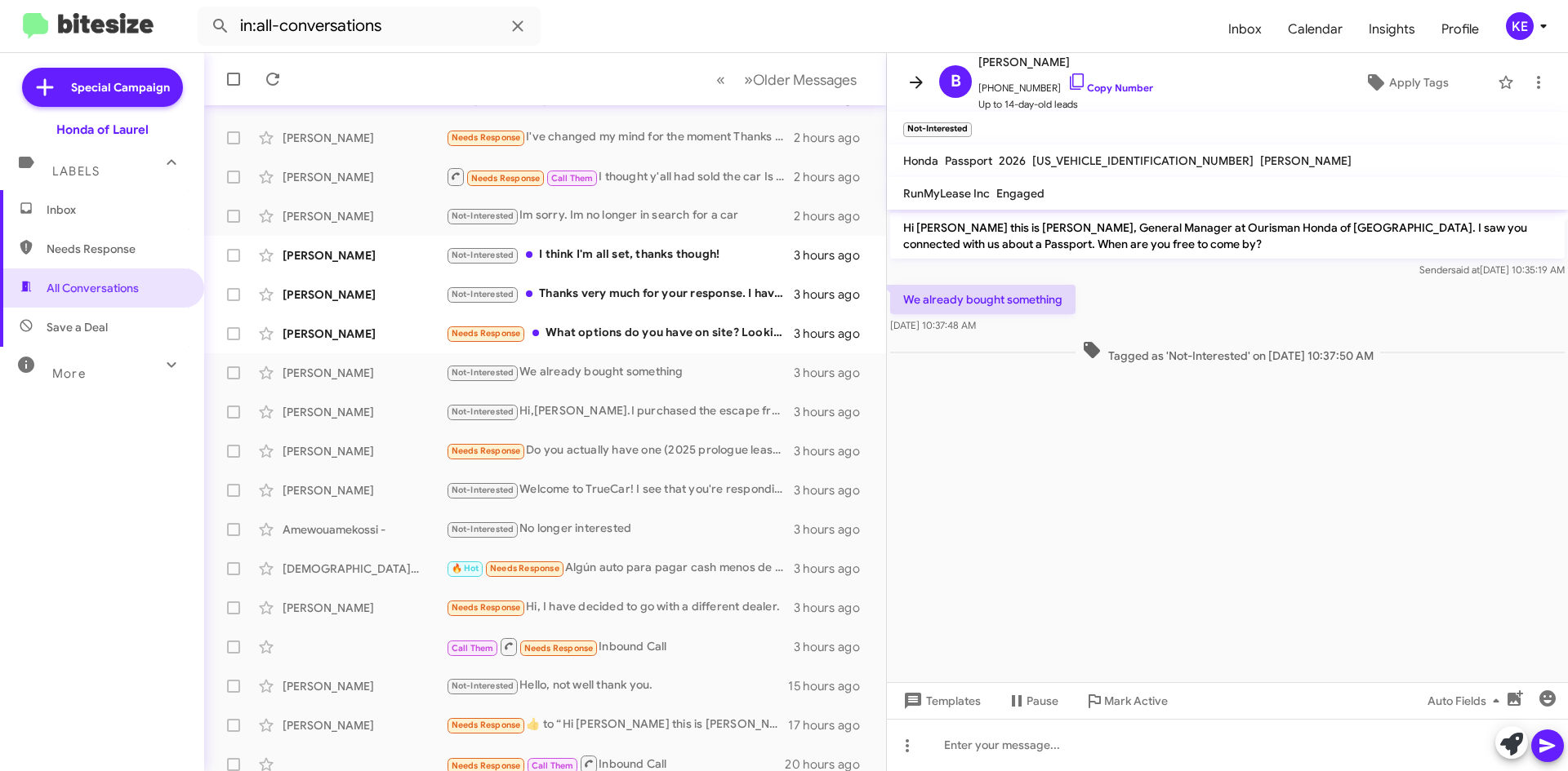
click at [912, 85] on icon at bounding box center [916, 83] width 20 height 20
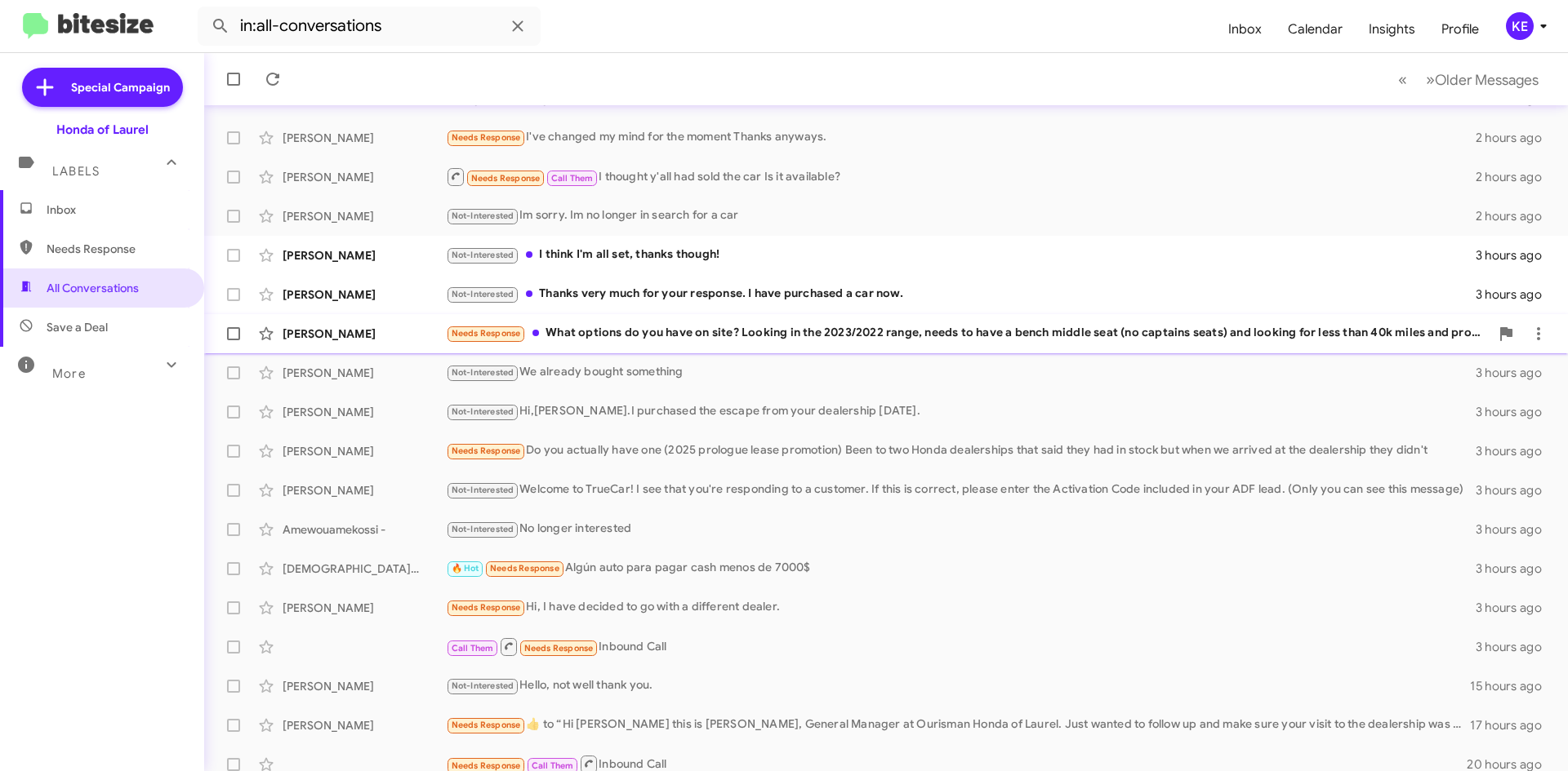
click at [686, 343] on div "[PERSON_NAME] Needs Response What options do you have on site? Looking in the 2…" at bounding box center [886, 334] width 1338 height 33
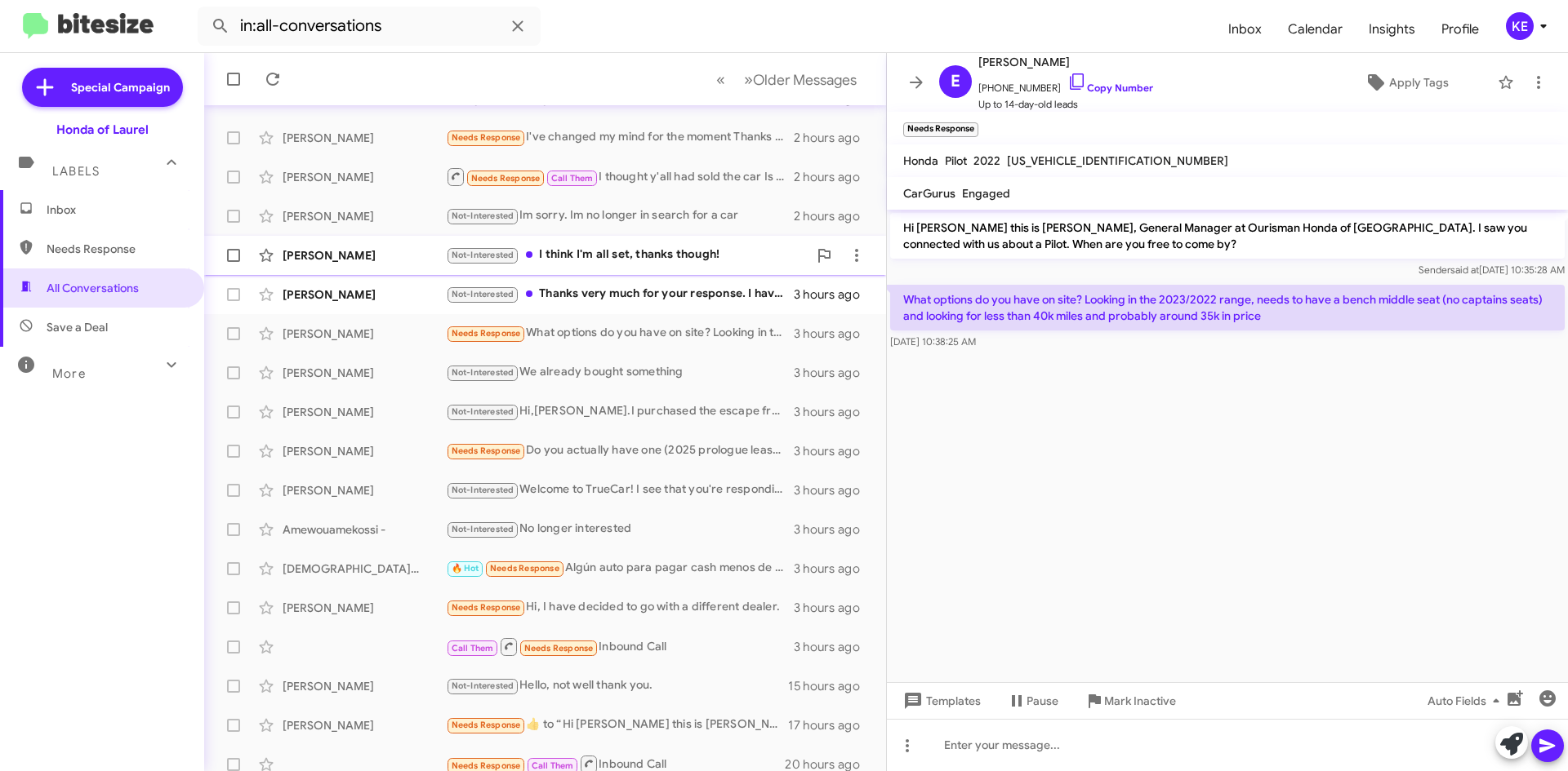
click at [581, 248] on div "Not-Interested I think I'm all set, thanks though!" at bounding box center [626, 255] width 361 height 19
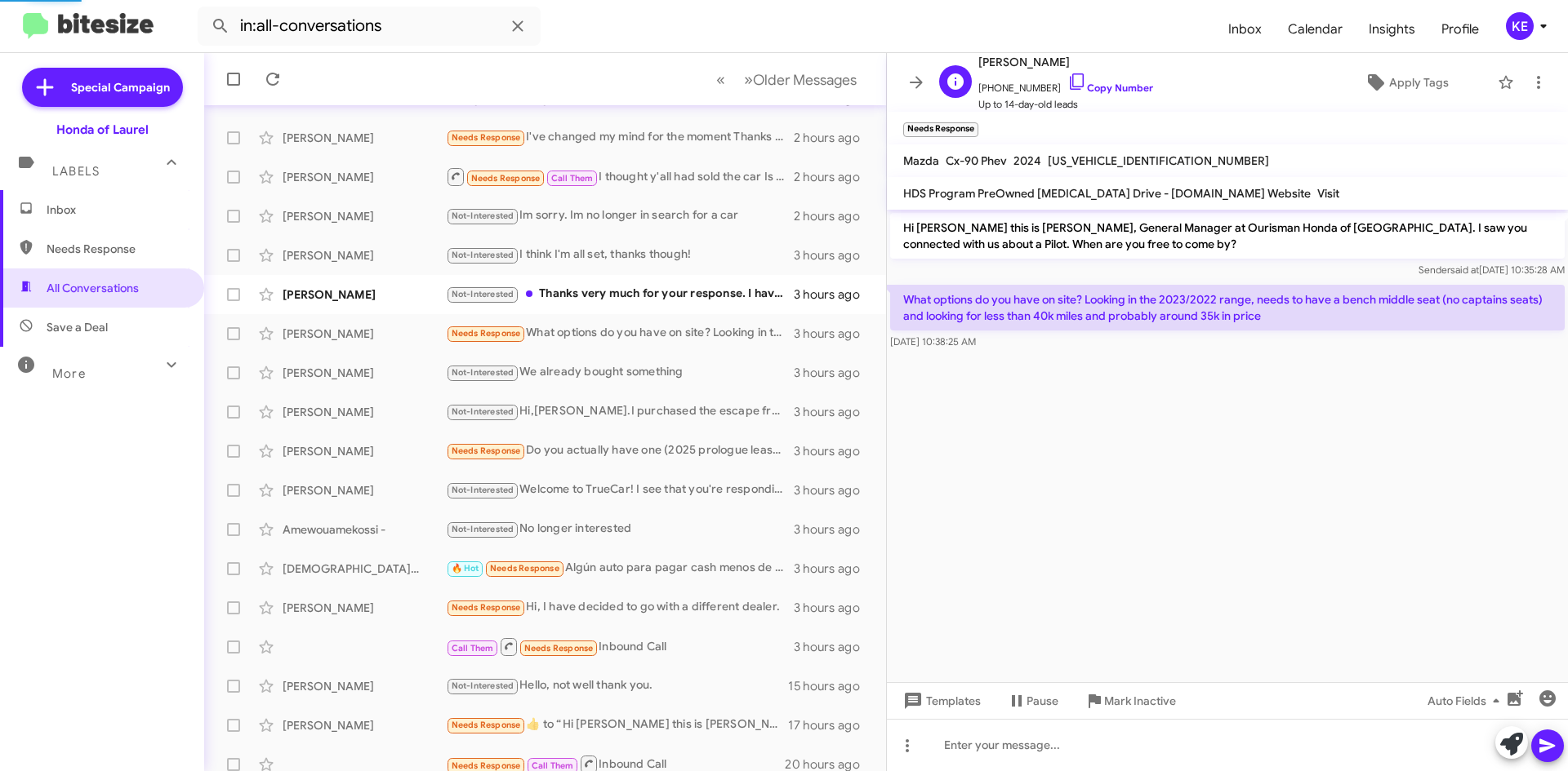
scroll to position [131, 0]
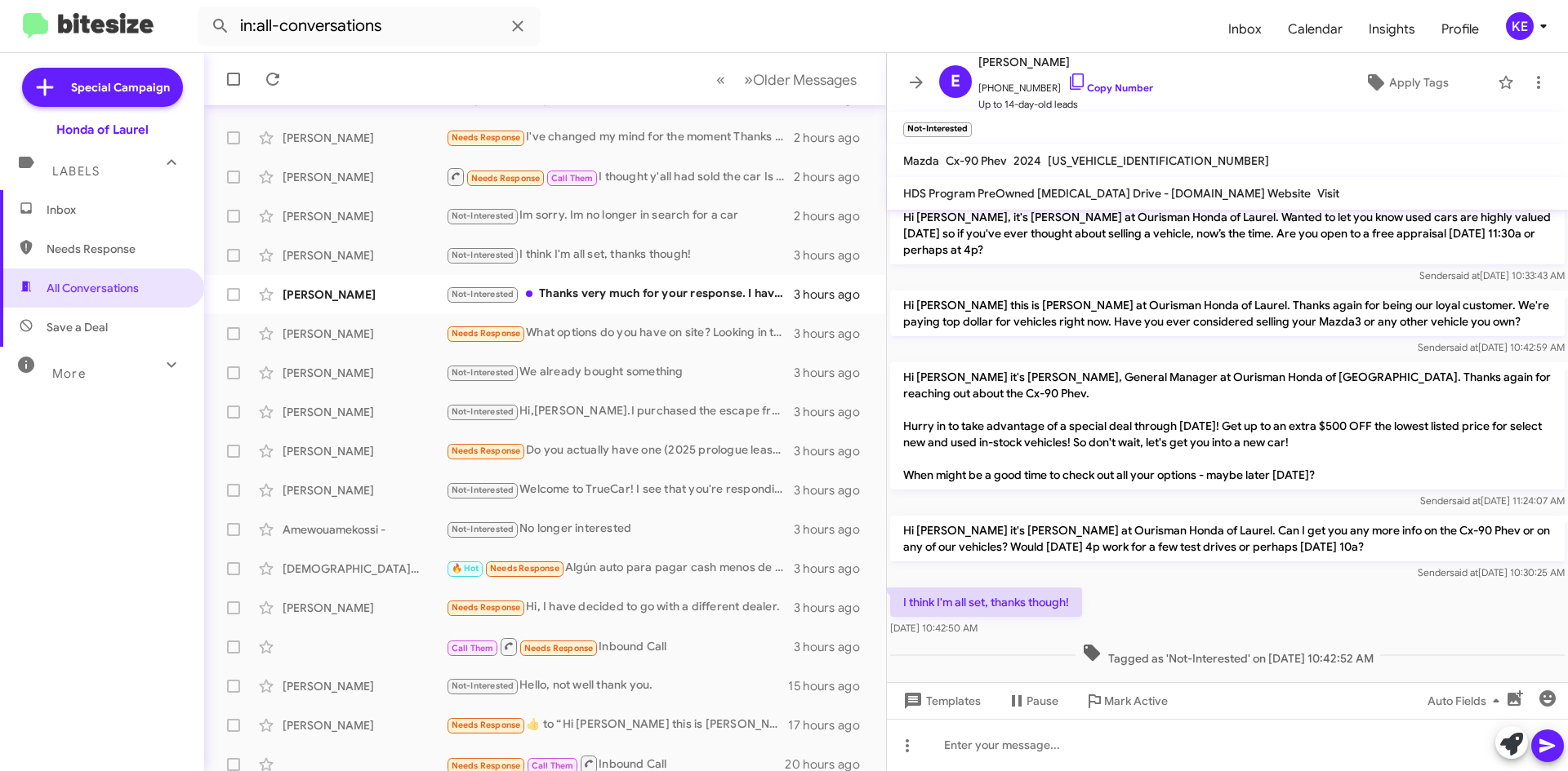
click at [916, 85] on icon at bounding box center [916, 83] width 20 height 20
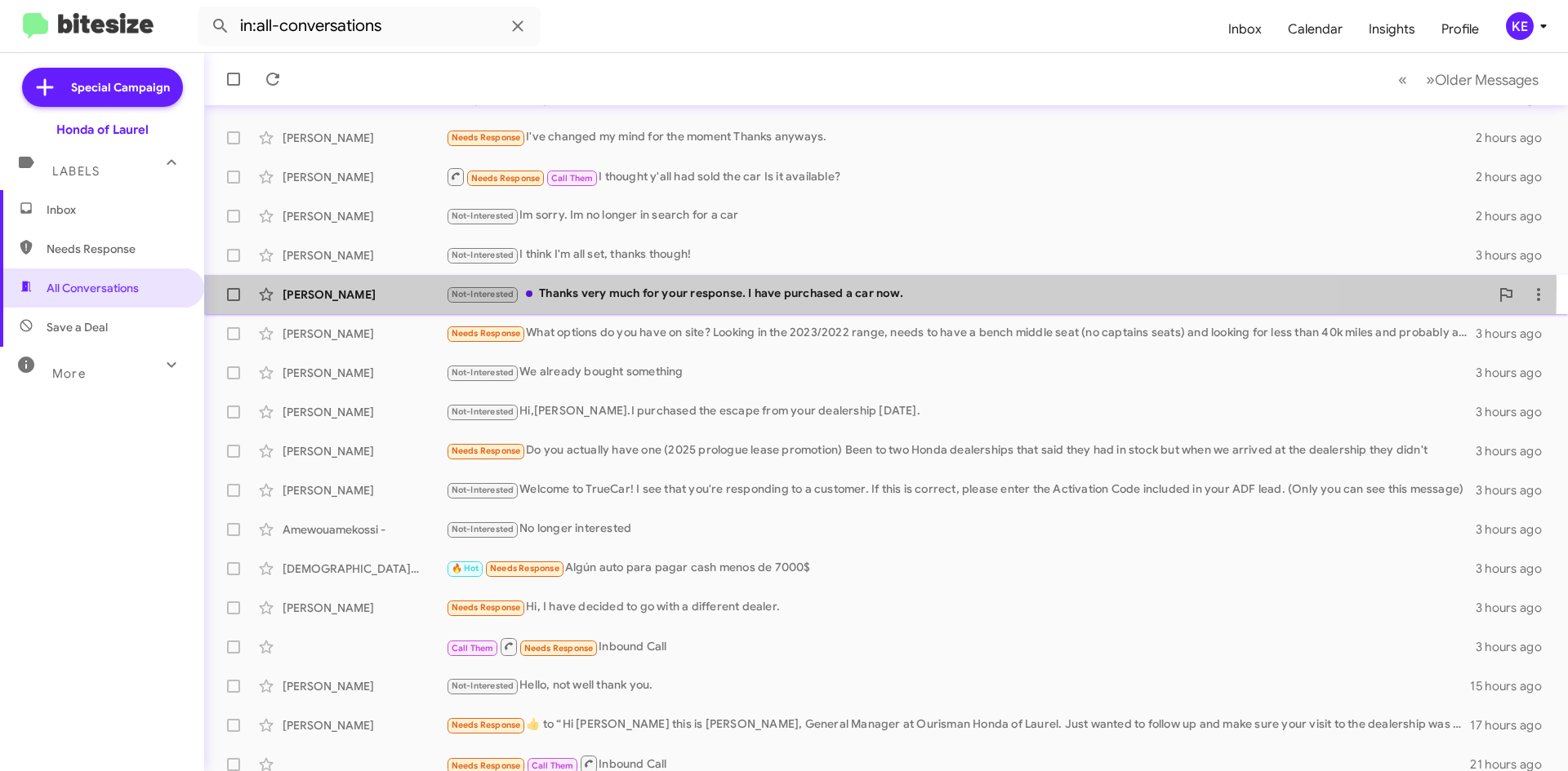
click at [720, 288] on div "Not-Interested Thanks very much for your response. I have purchased a car now." at bounding box center [967, 294] width 1043 height 19
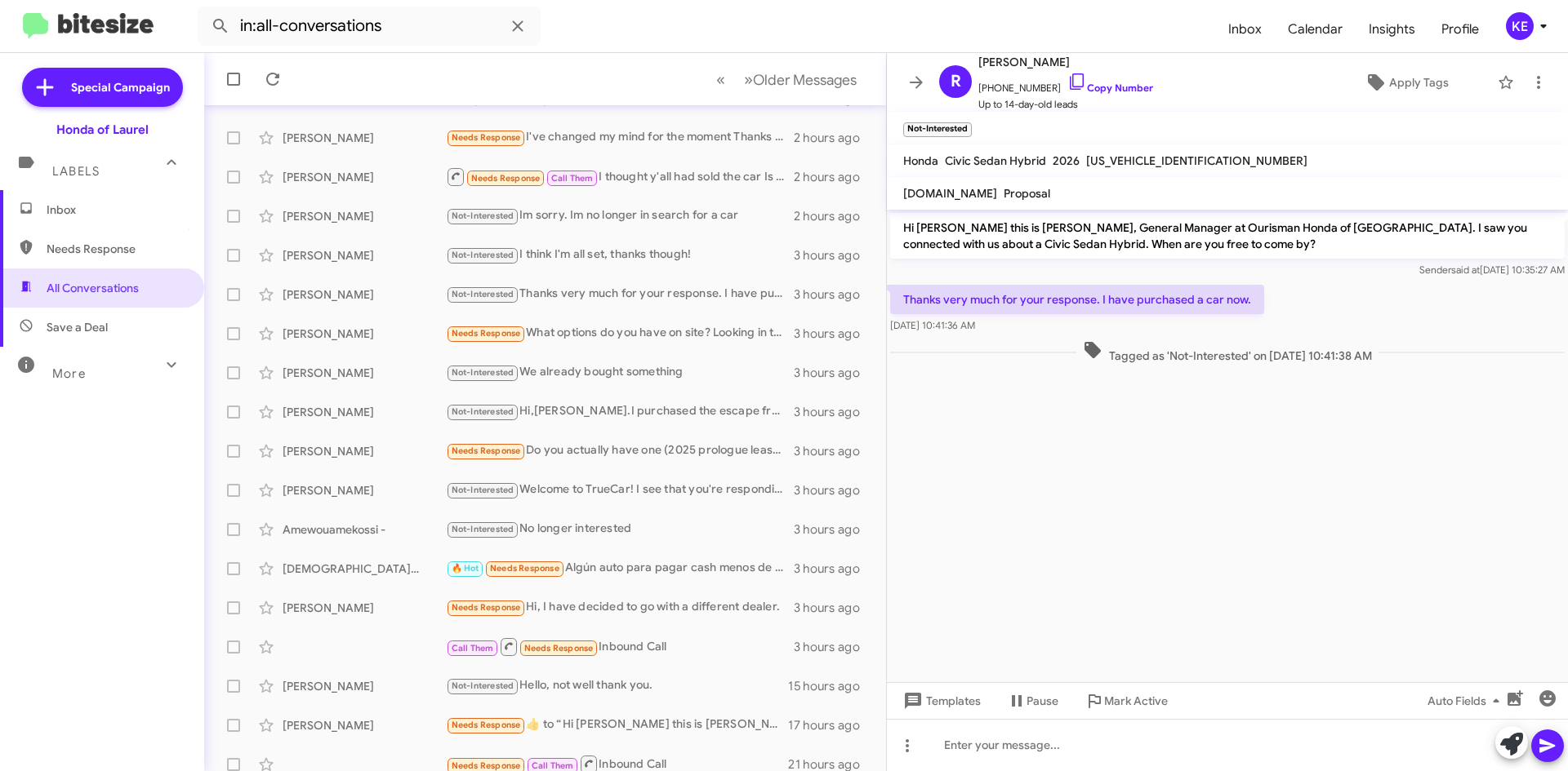
click at [912, 82] on icon at bounding box center [916, 83] width 20 height 20
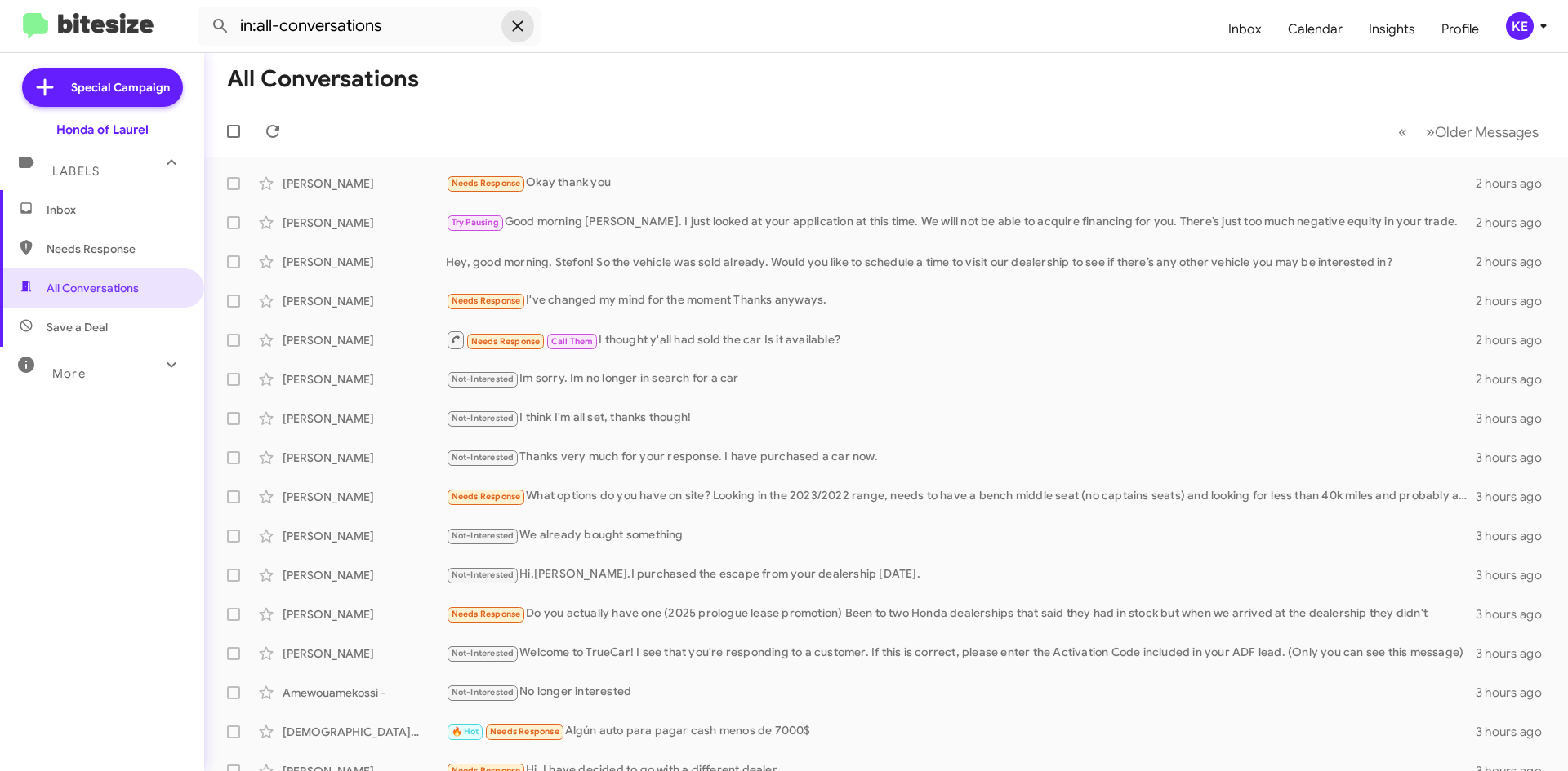
click at [524, 30] on icon at bounding box center [518, 26] width 20 height 20
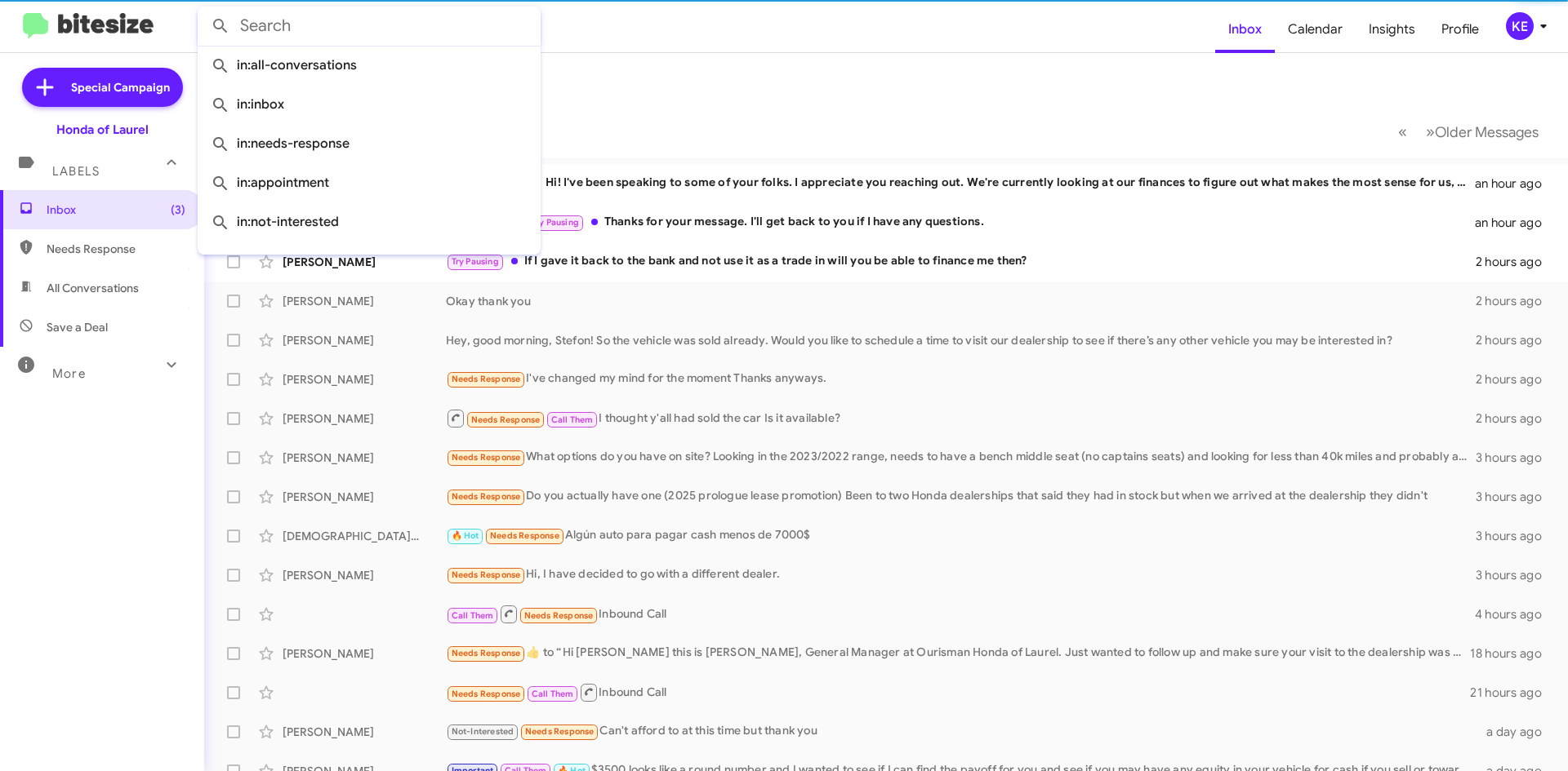
click at [790, 144] on mat-toolbar-row "« Previous » Next Older Messages" at bounding box center [886, 132] width 1364 height 52
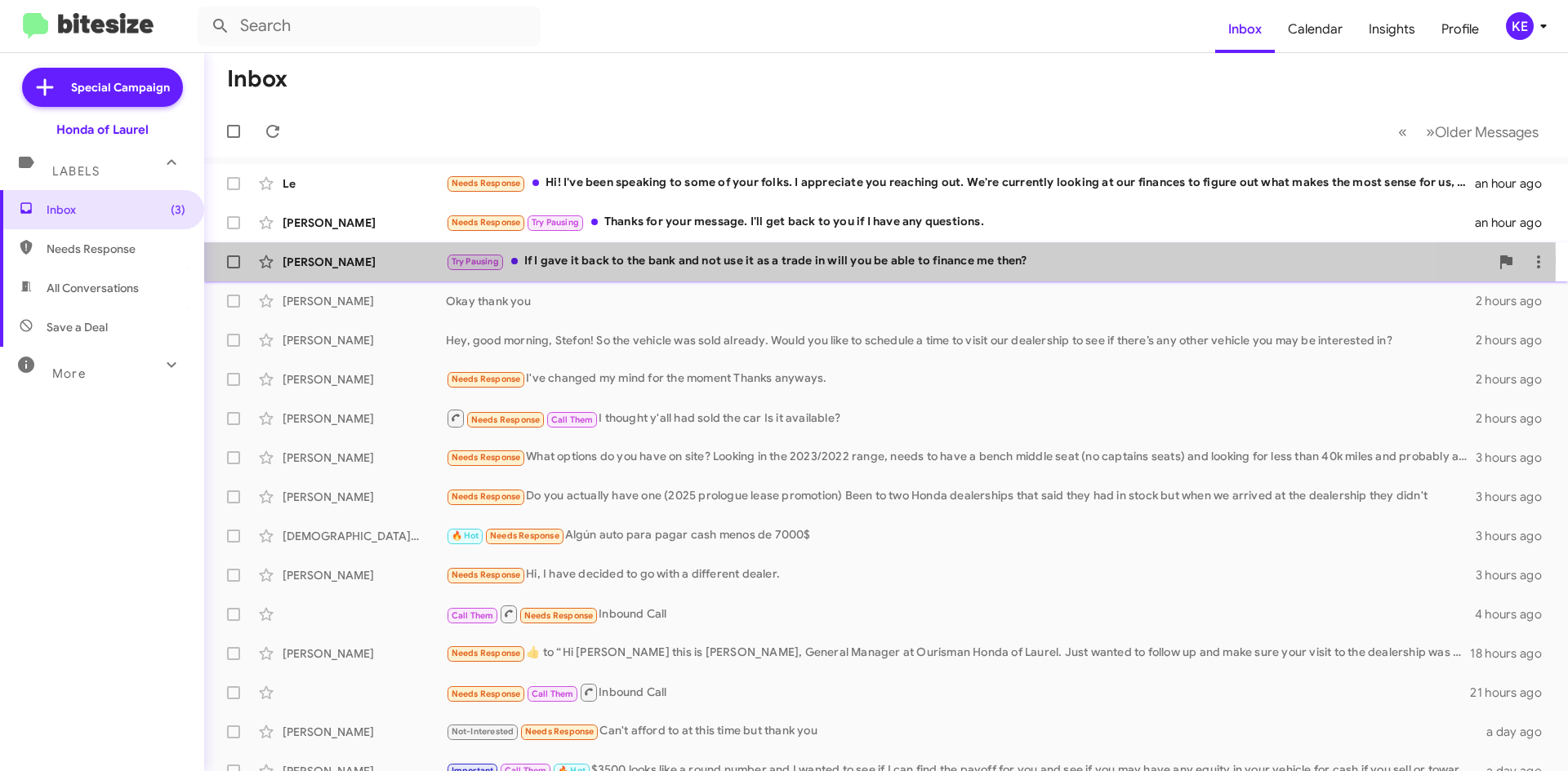
click at [669, 263] on div "Try Pausing If I gave it back to the bank and not use it as a trade in will you…" at bounding box center [967, 261] width 1043 height 19
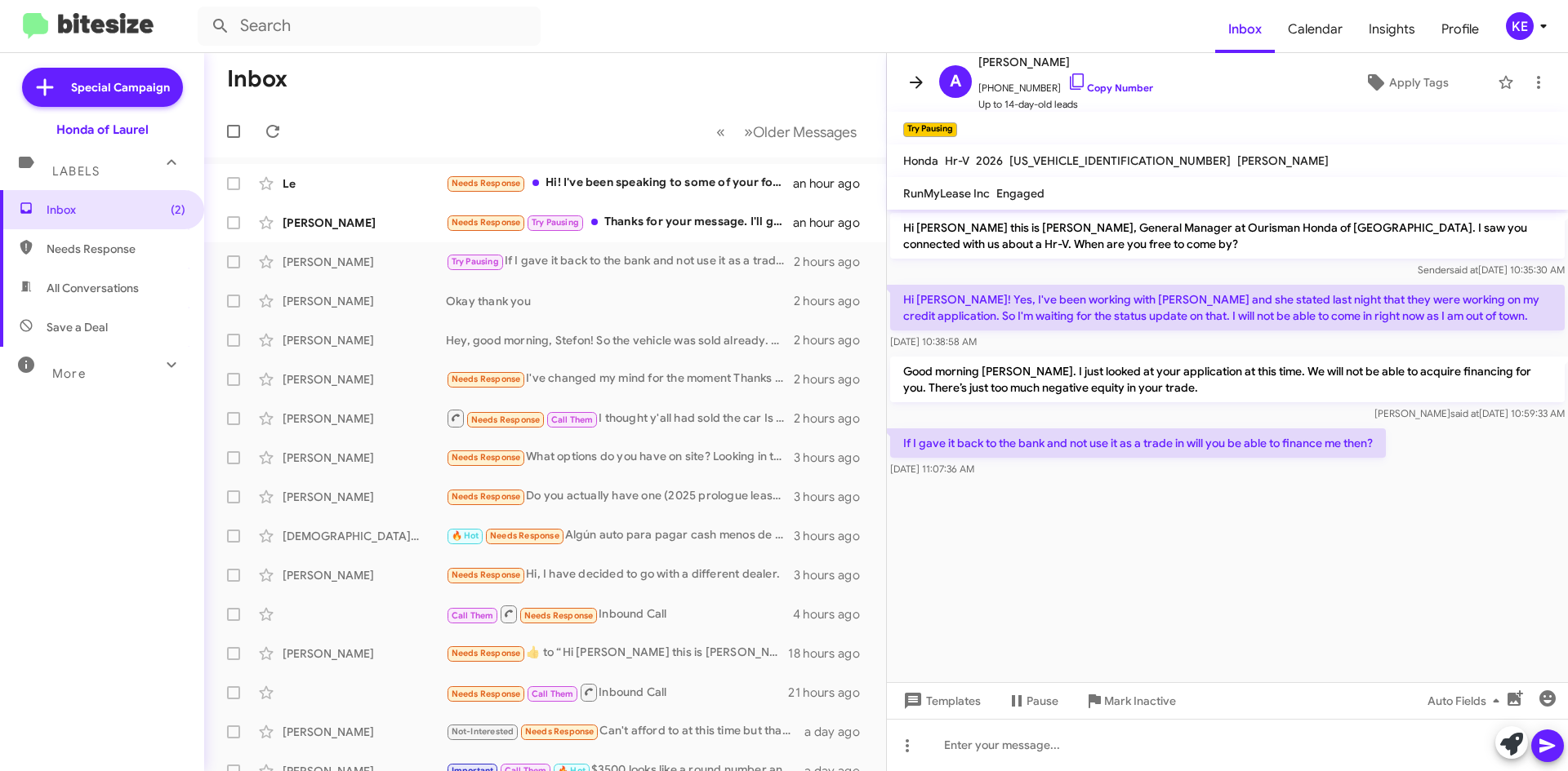
click at [918, 84] on icon at bounding box center [916, 83] width 20 height 20
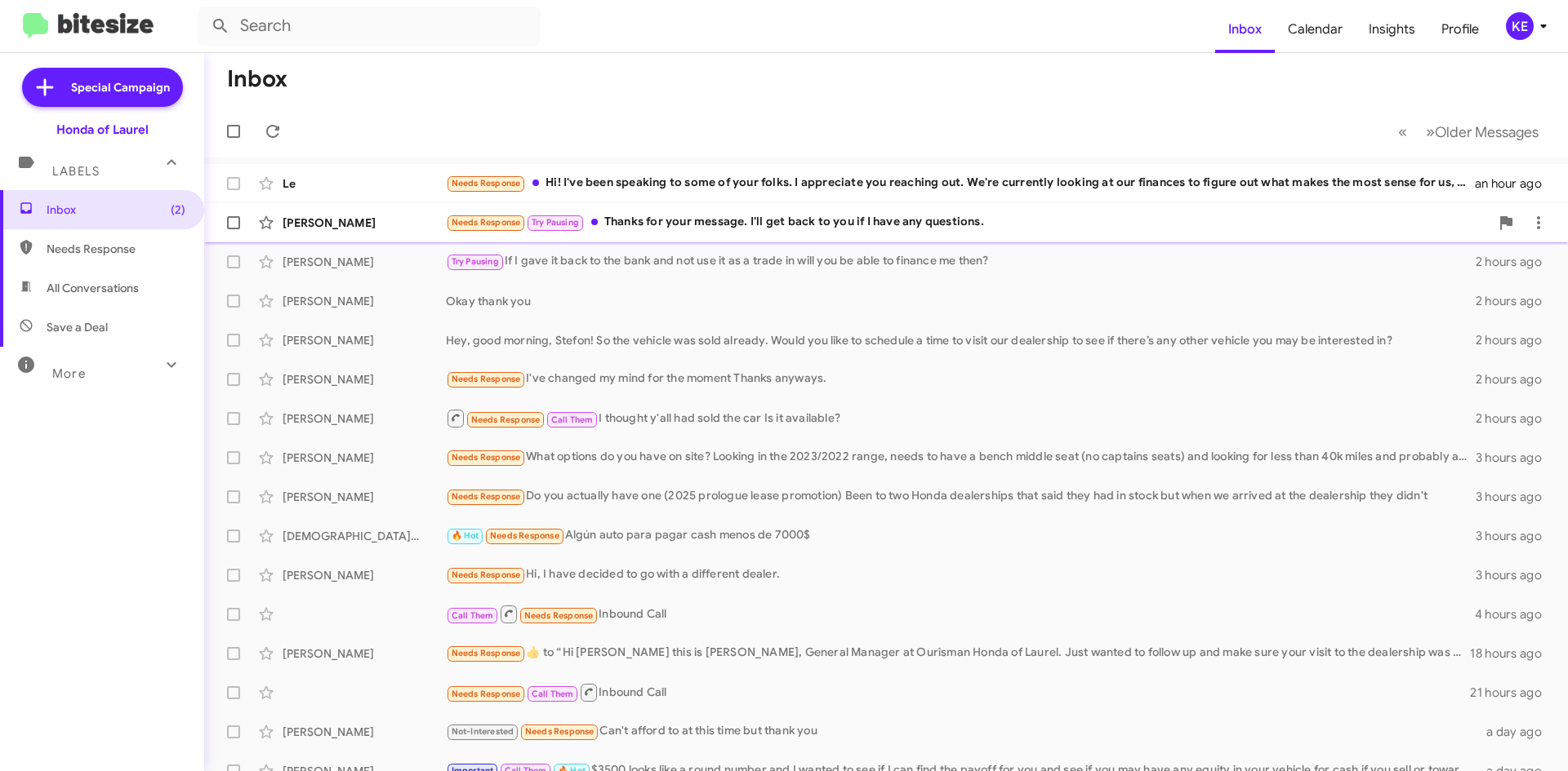
click at [769, 231] on div "Needs Response Try Pausing Thanks for your message. I'll get back to you if I h…" at bounding box center [967, 222] width 1043 height 19
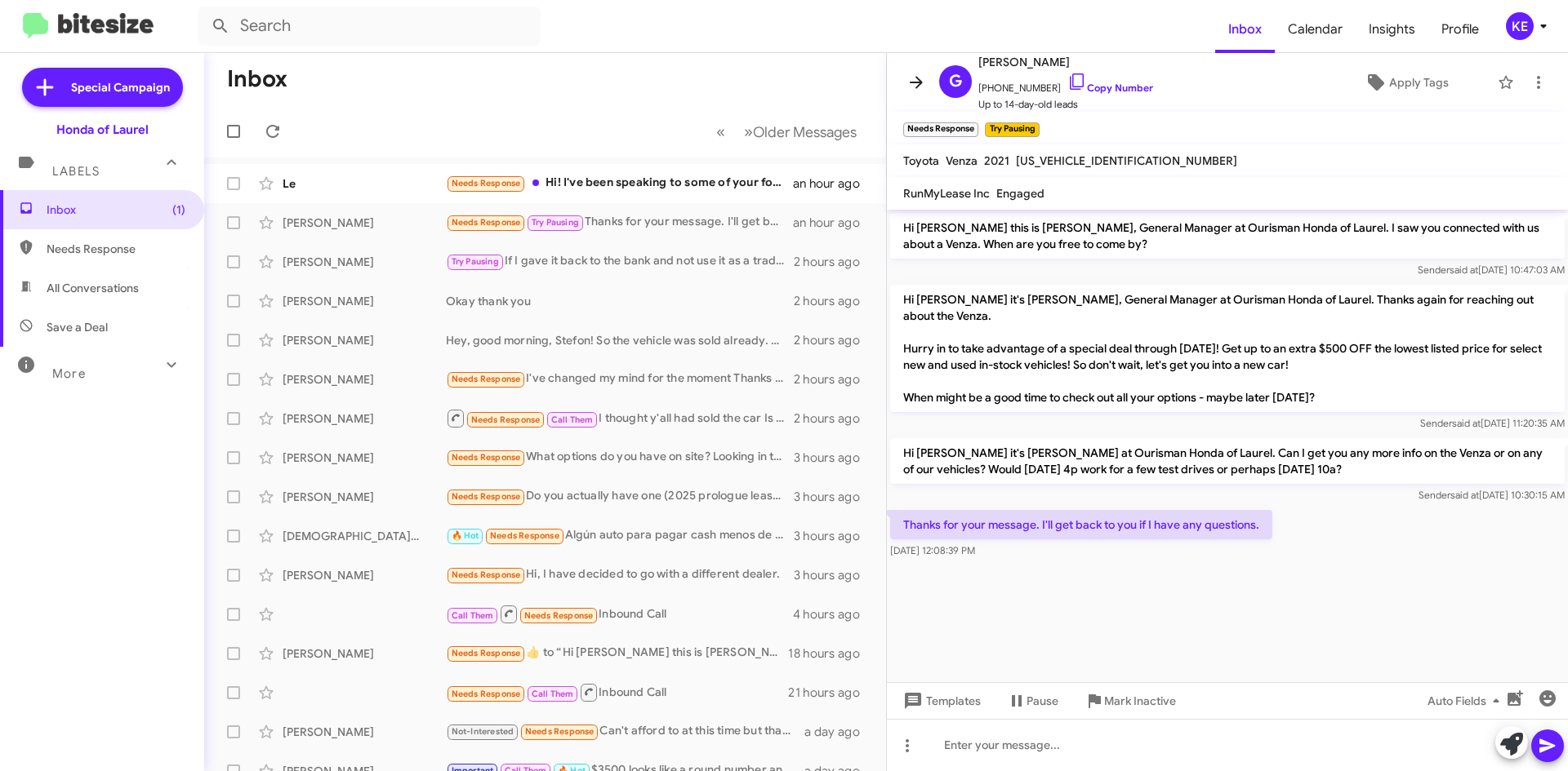
click at [916, 86] on icon at bounding box center [916, 83] width 20 height 20
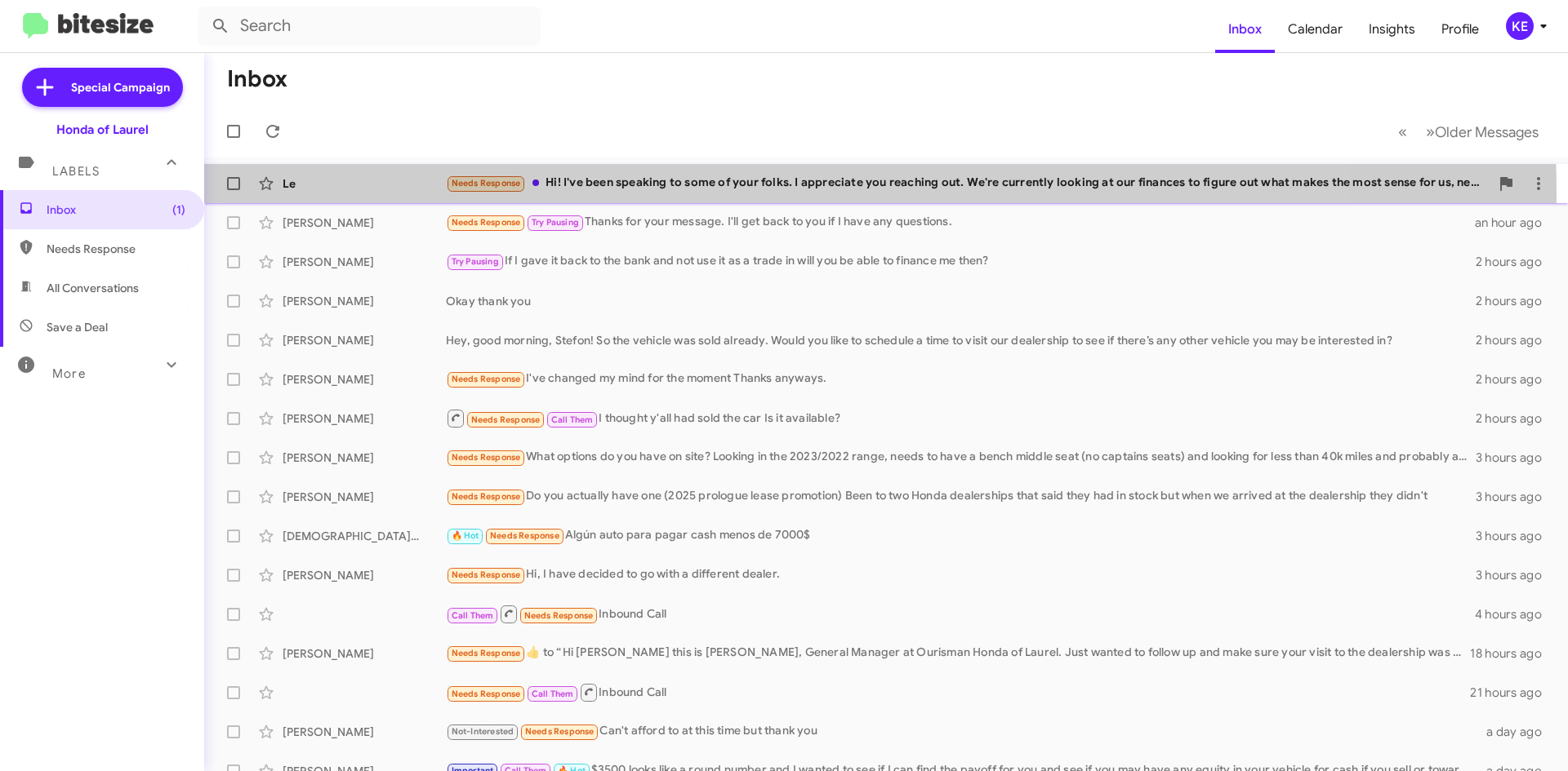
click at [727, 193] on div "Le Needs Response Hi! I've been speaking to some of your folks. I appreciate yo…" at bounding box center [886, 184] width 1338 height 33
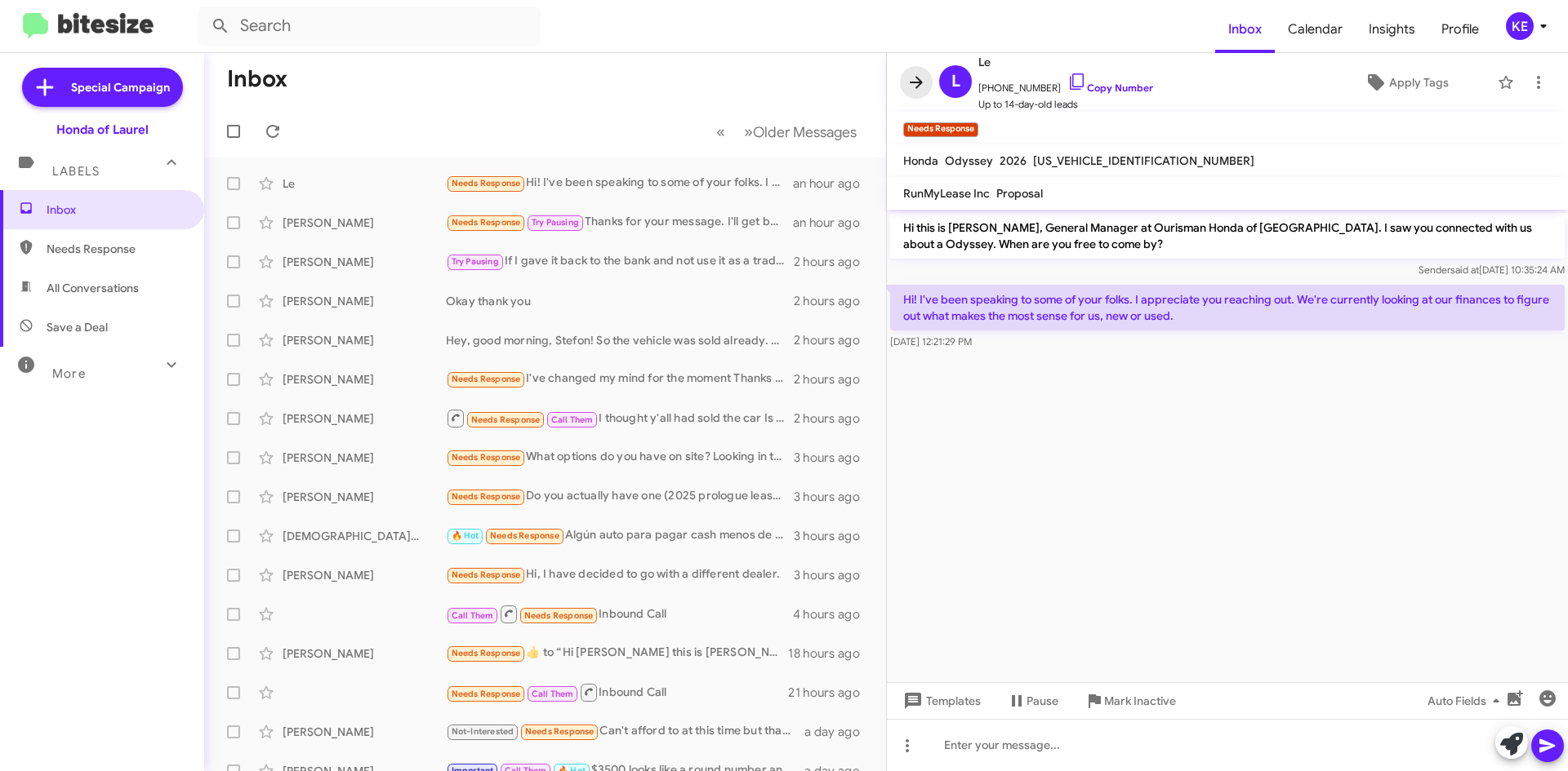
click at [920, 83] on icon at bounding box center [916, 82] width 13 height 12
